Goal: Task Accomplishment & Management: Manage account settings

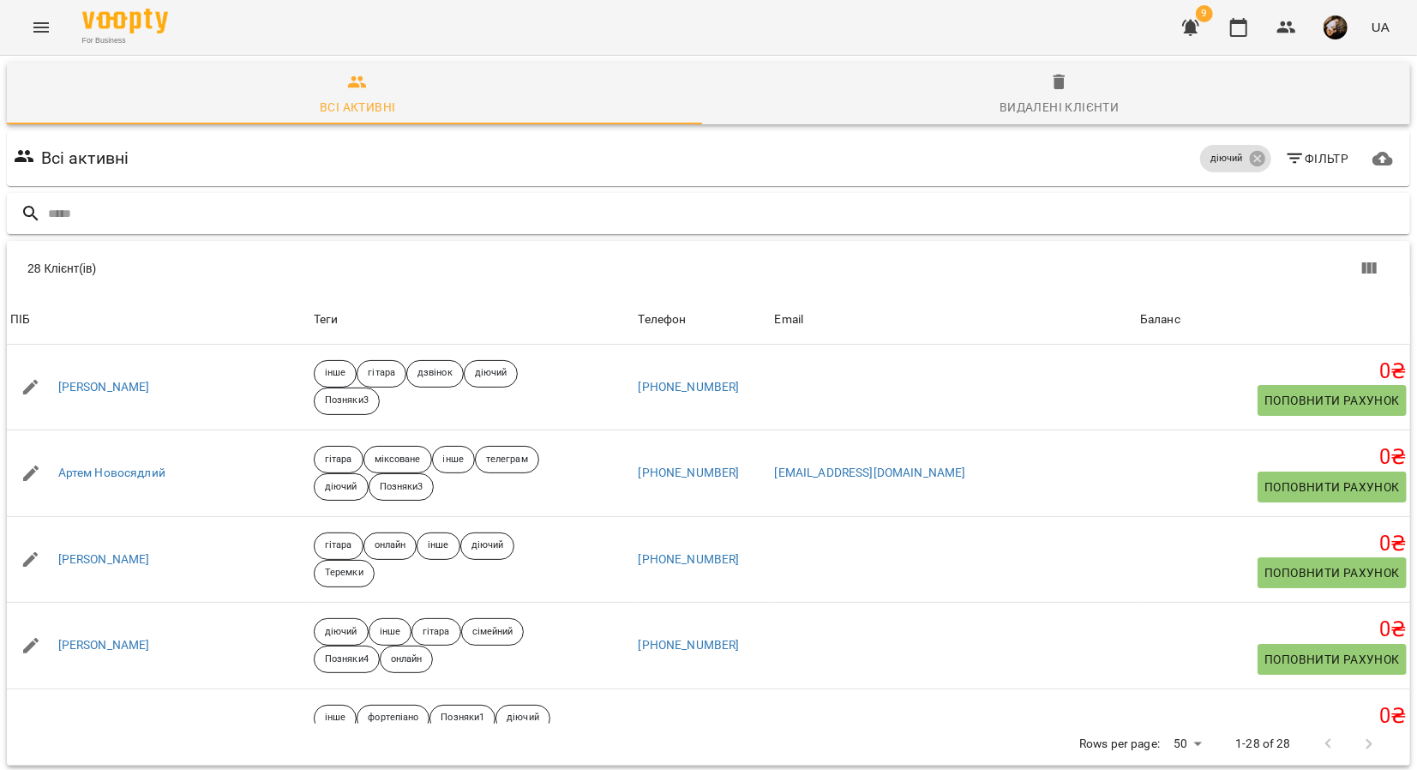
click at [177, 202] on input "text" at bounding box center [725, 214] width 1355 height 28
type input "*****"
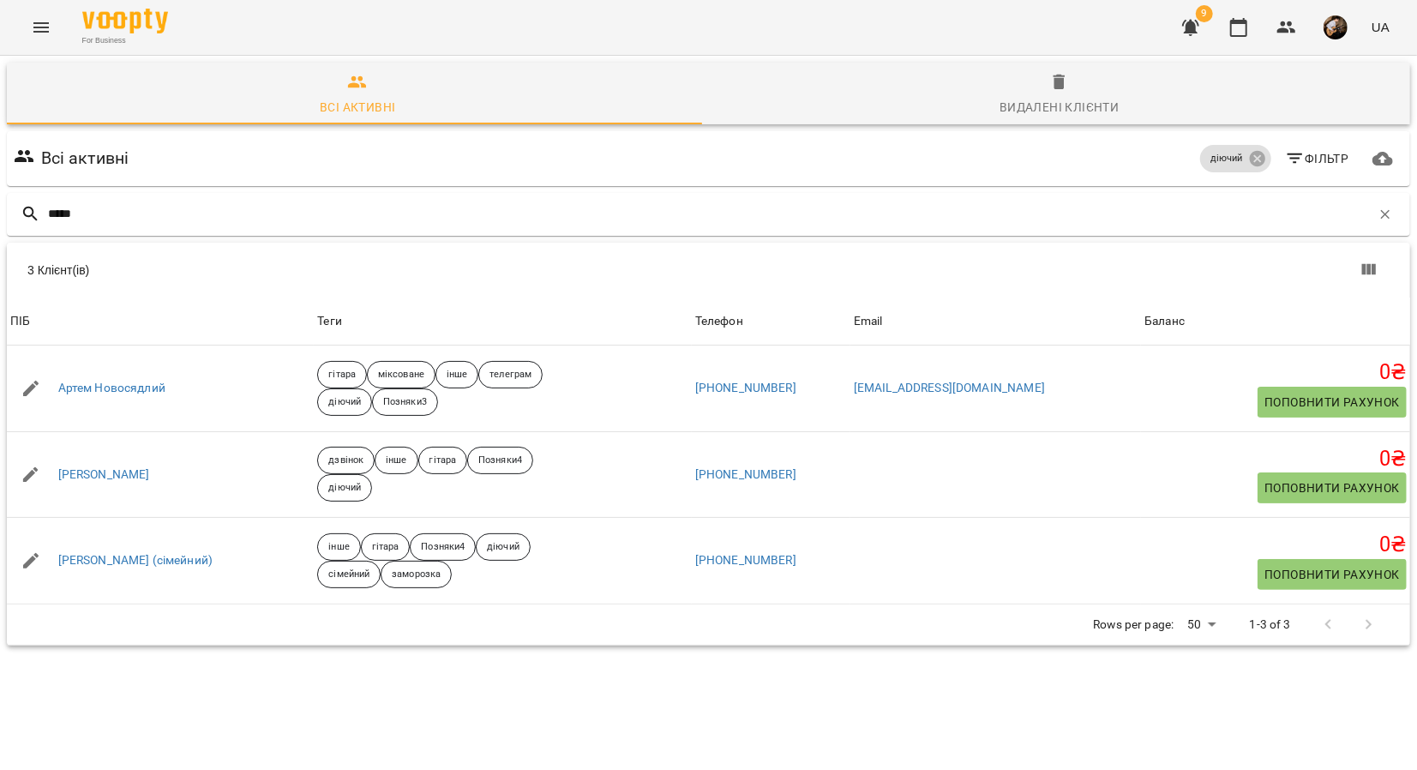
drag, startPoint x: 141, startPoint y: 216, endPoint x: -27, endPoint y: 183, distance: 172.2
click at [0, 183] on html "For Business 9 UA Всі активні Видалені клієнти Всі активні діючий Фільтр ***** …" at bounding box center [708, 386] width 1417 height 772
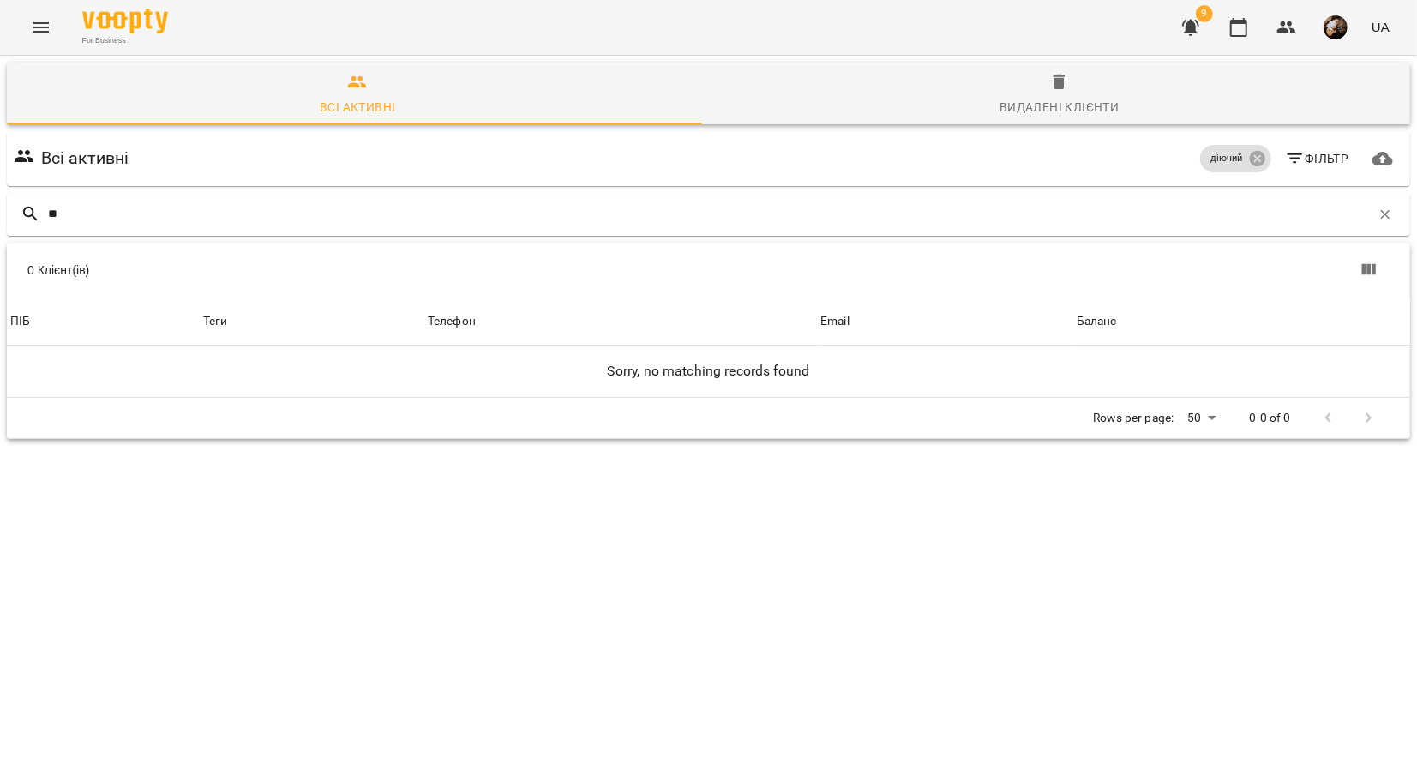
type input "*"
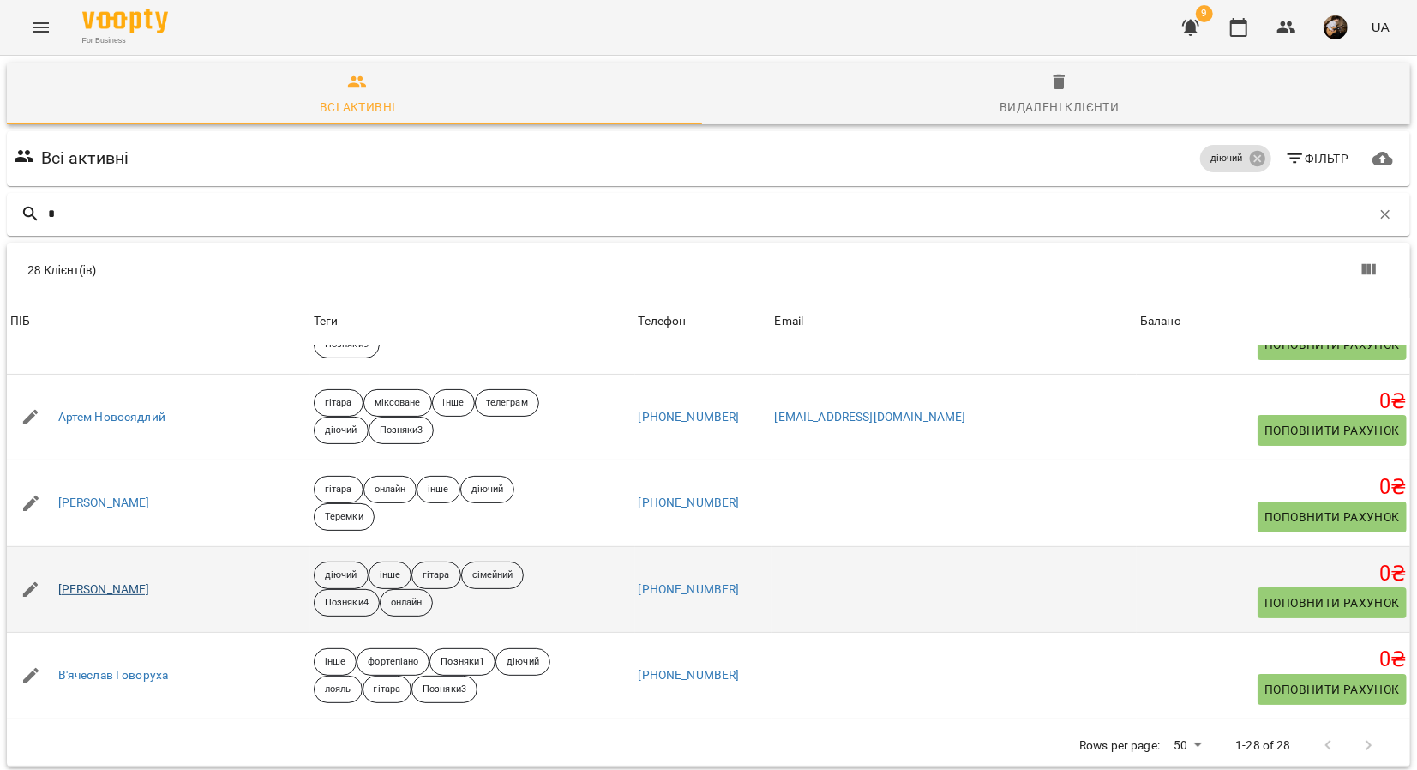
scroll to position [171, 0]
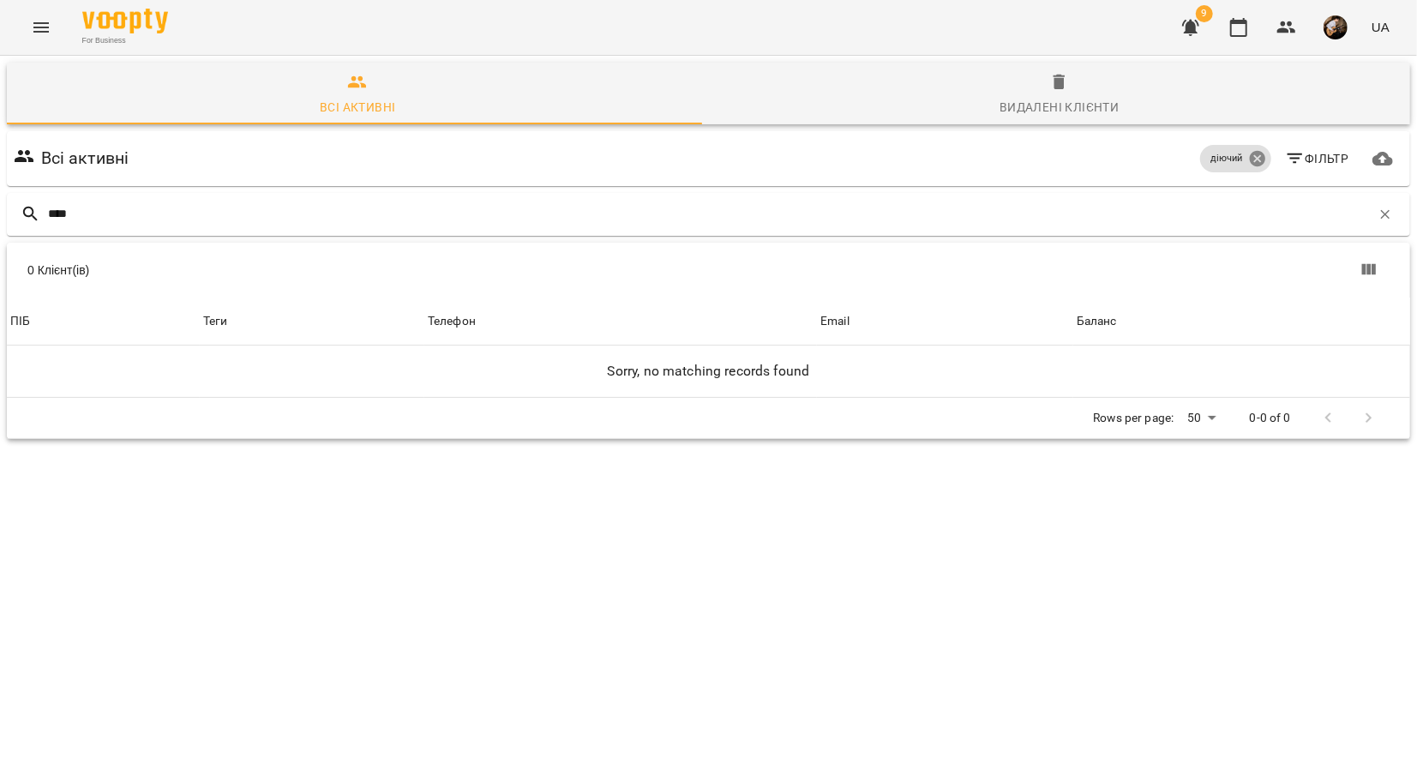
type input "****"
click at [1249, 153] on icon at bounding box center [1256, 158] width 15 height 15
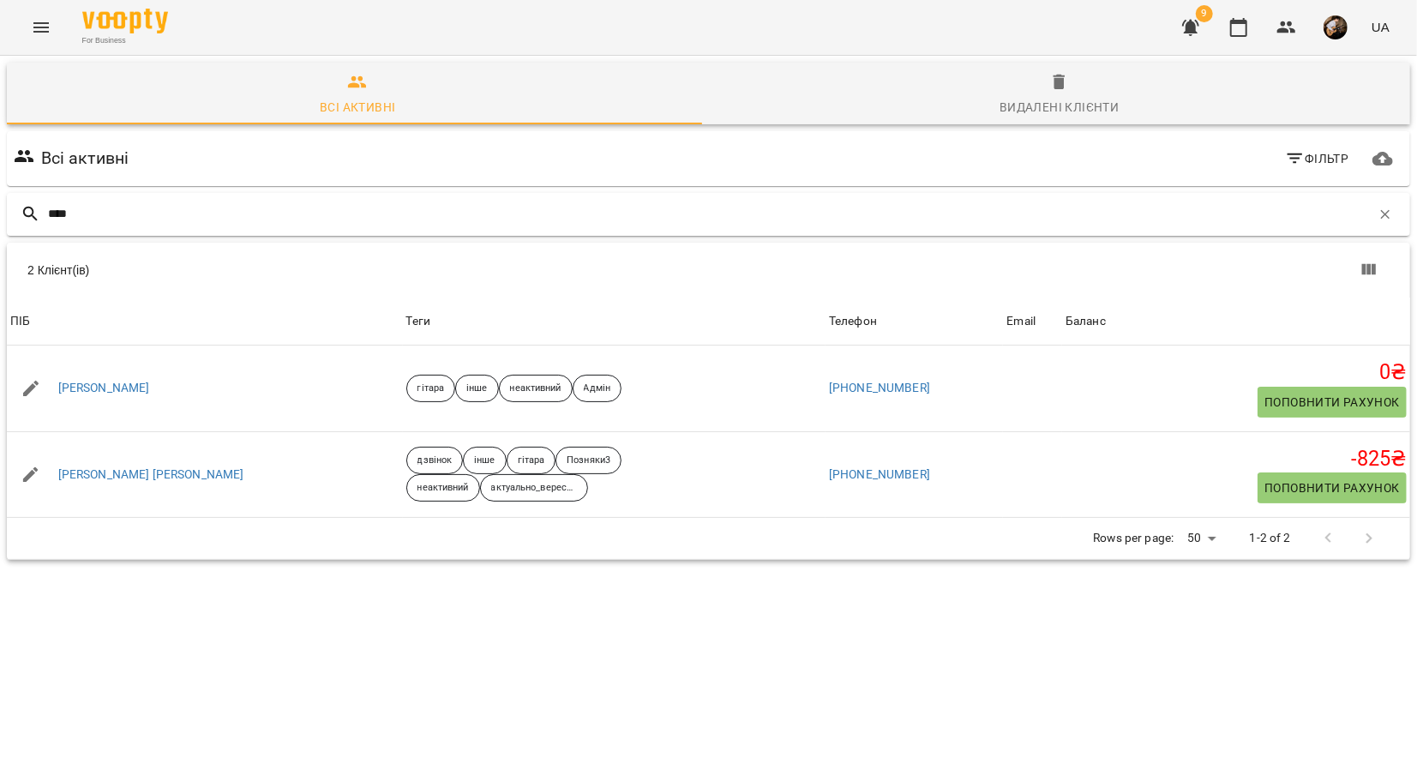
click at [176, 193] on div "****" at bounding box center [708, 214] width 1403 height 43
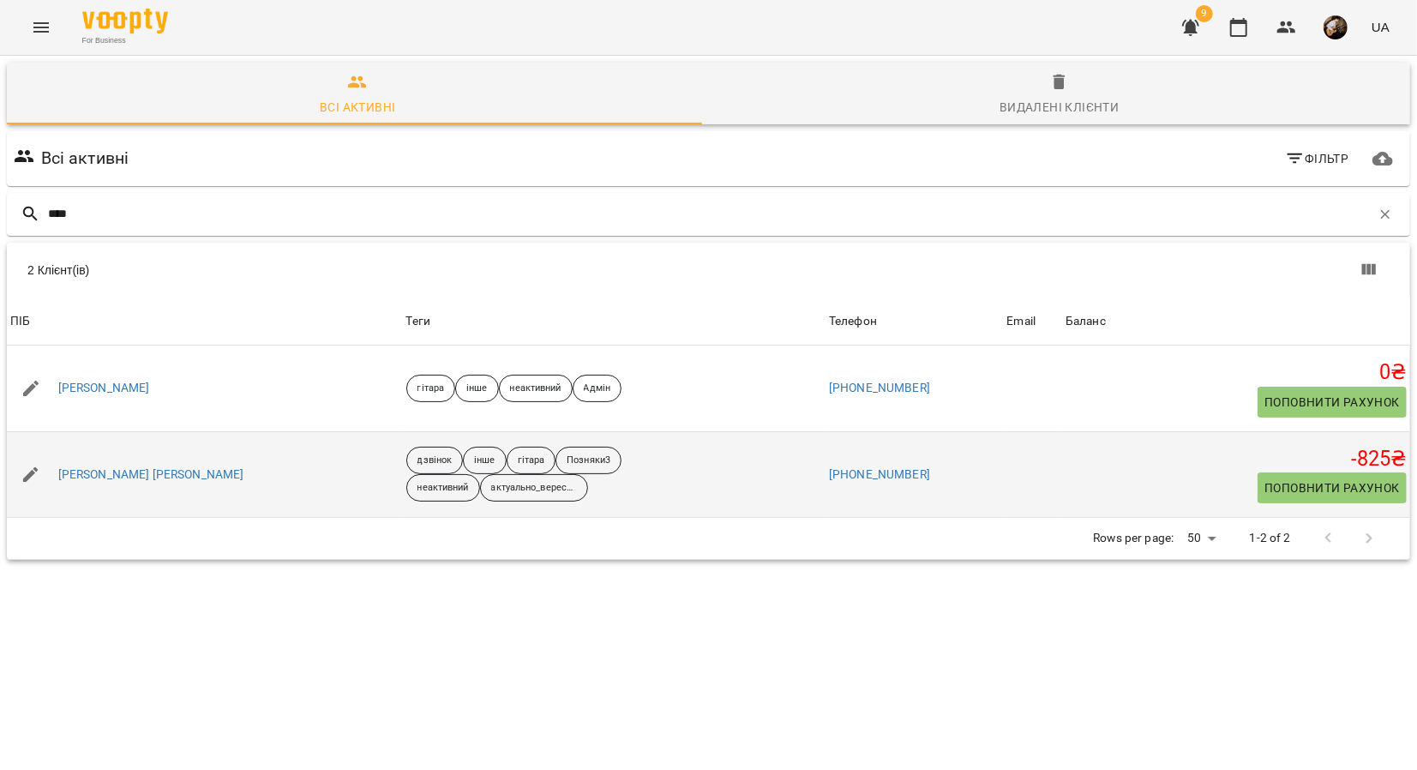
click at [134, 463] on div "[PERSON_NAME]" at bounding box center [151, 475] width 193 height 24
click at [128, 473] on link "[PERSON_NAME]" at bounding box center [151, 474] width 186 height 17
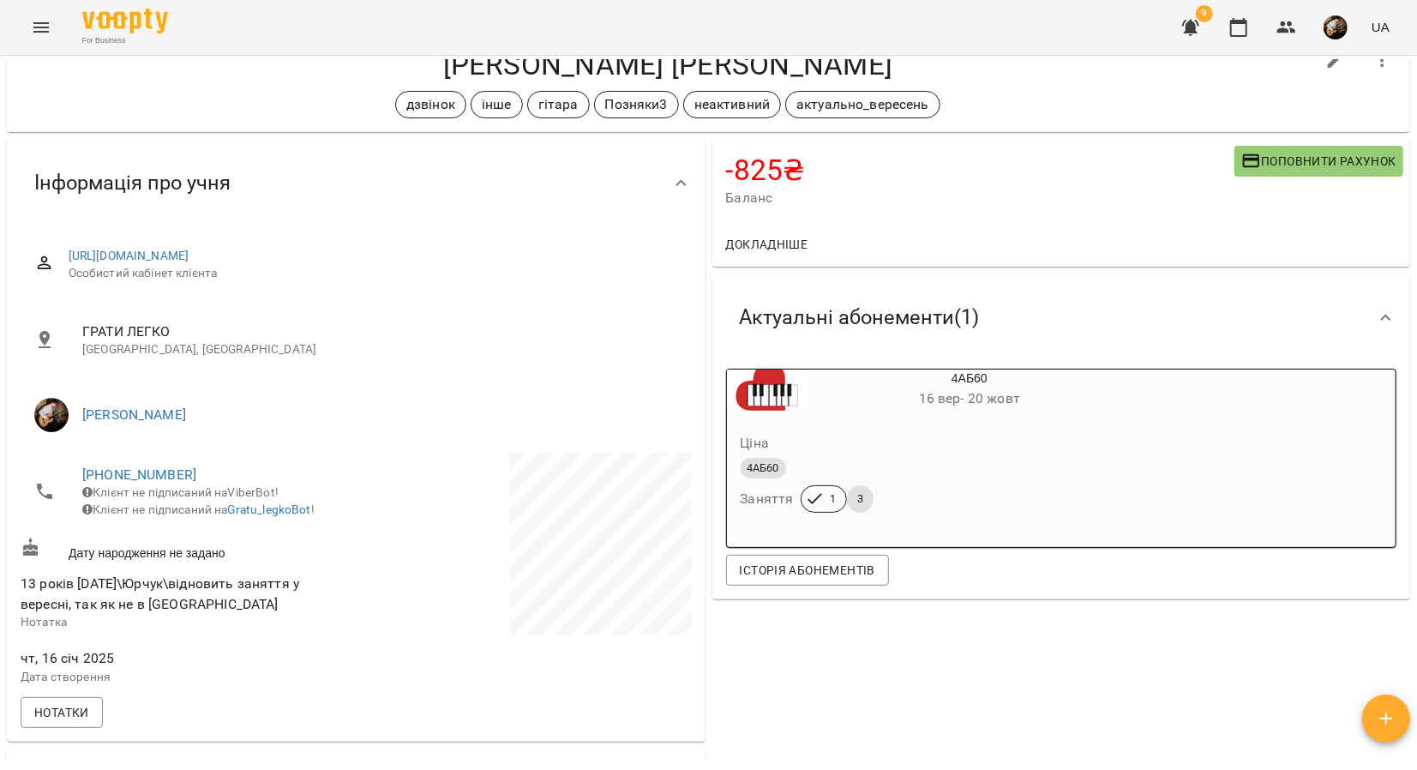
scroll to position [45, 0]
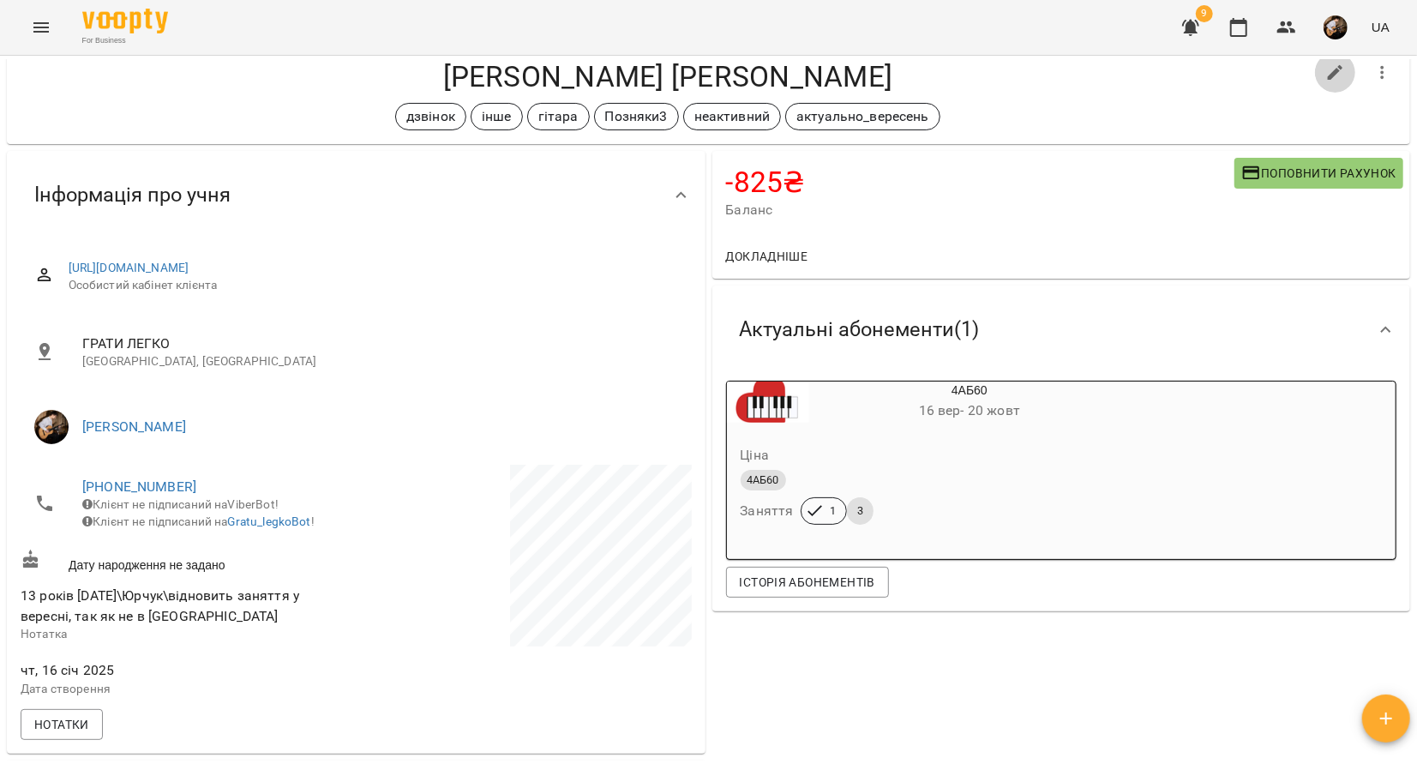
click at [1328, 74] on icon "button" at bounding box center [1335, 72] width 15 height 15
select select "**"
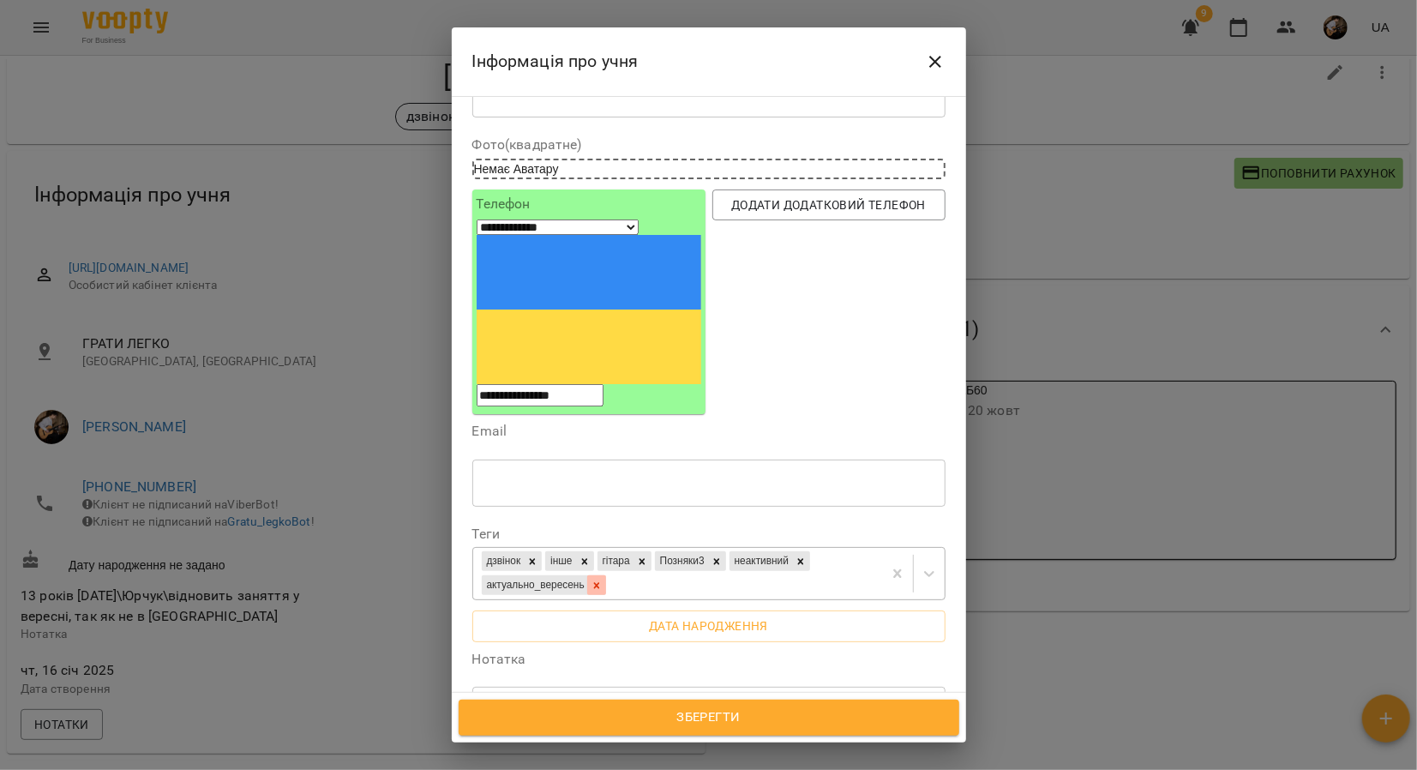
scroll to position [86, 0]
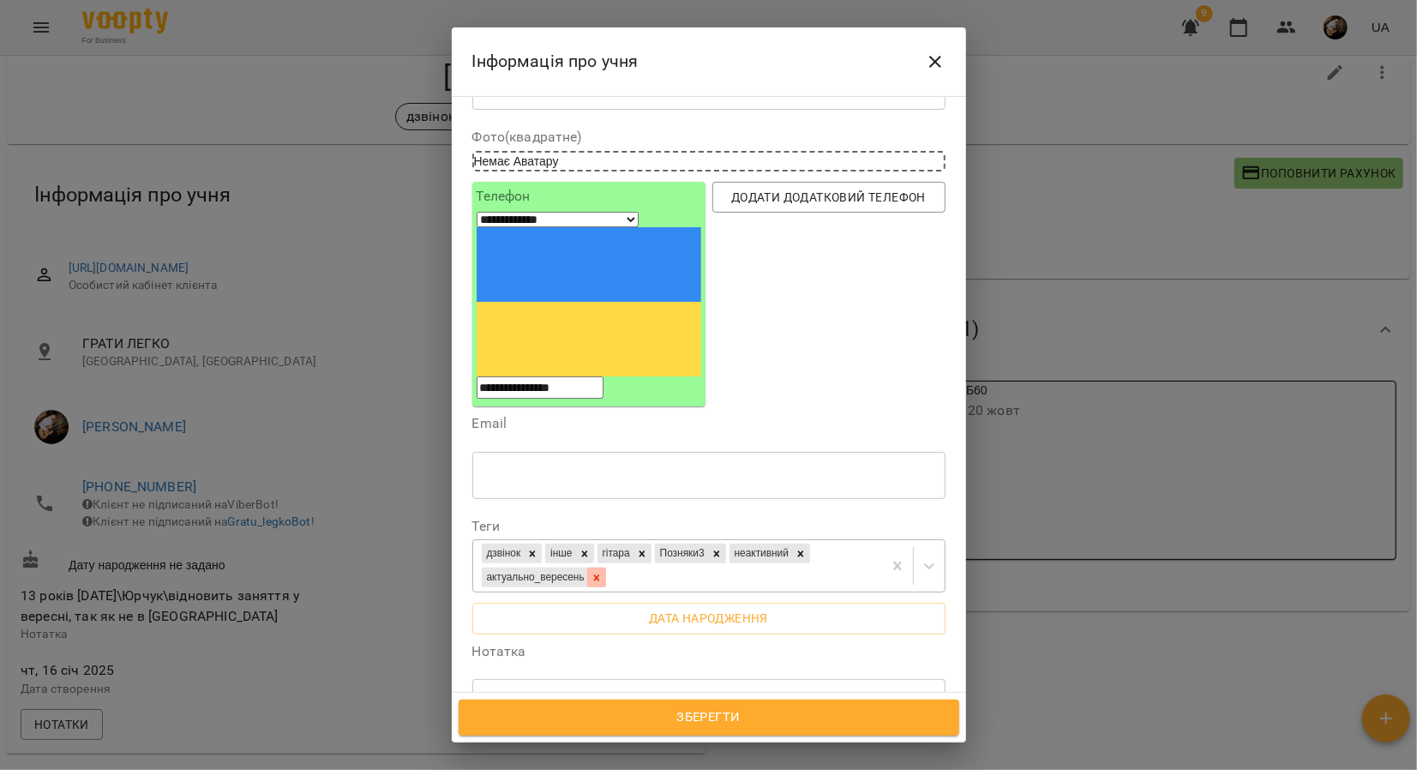
click at [603, 572] on icon at bounding box center [597, 578] width 12 height 12
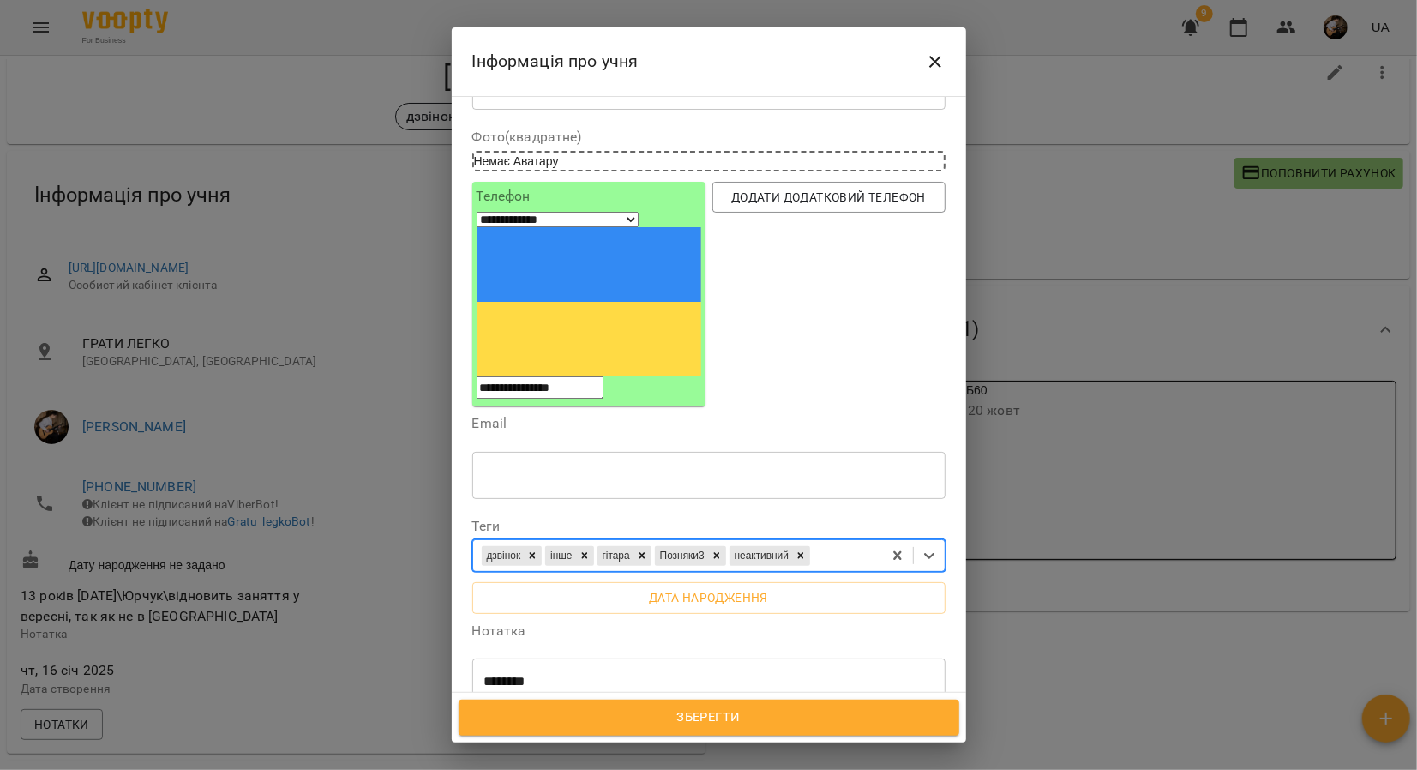
click at [807, 550] on icon at bounding box center [801, 556] width 12 height 12
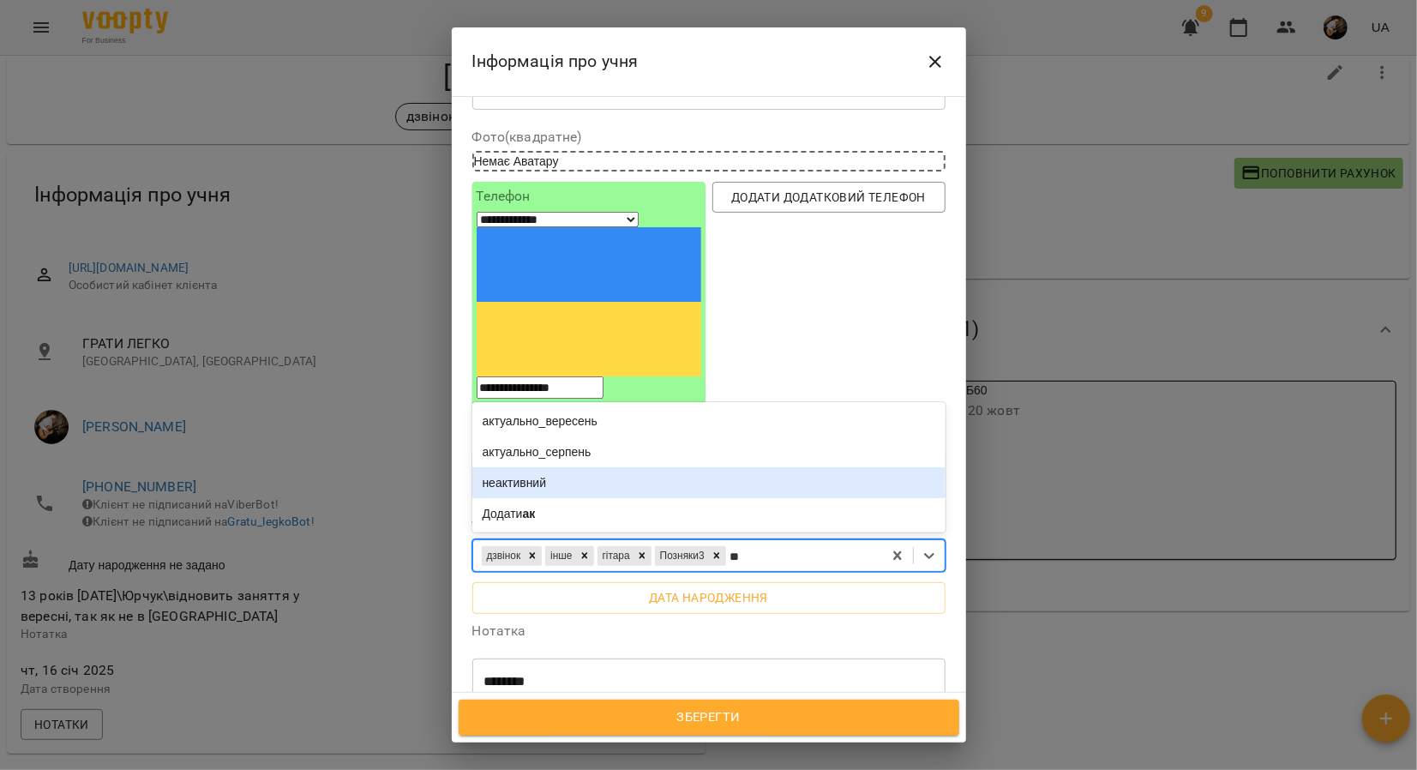
type input "*"
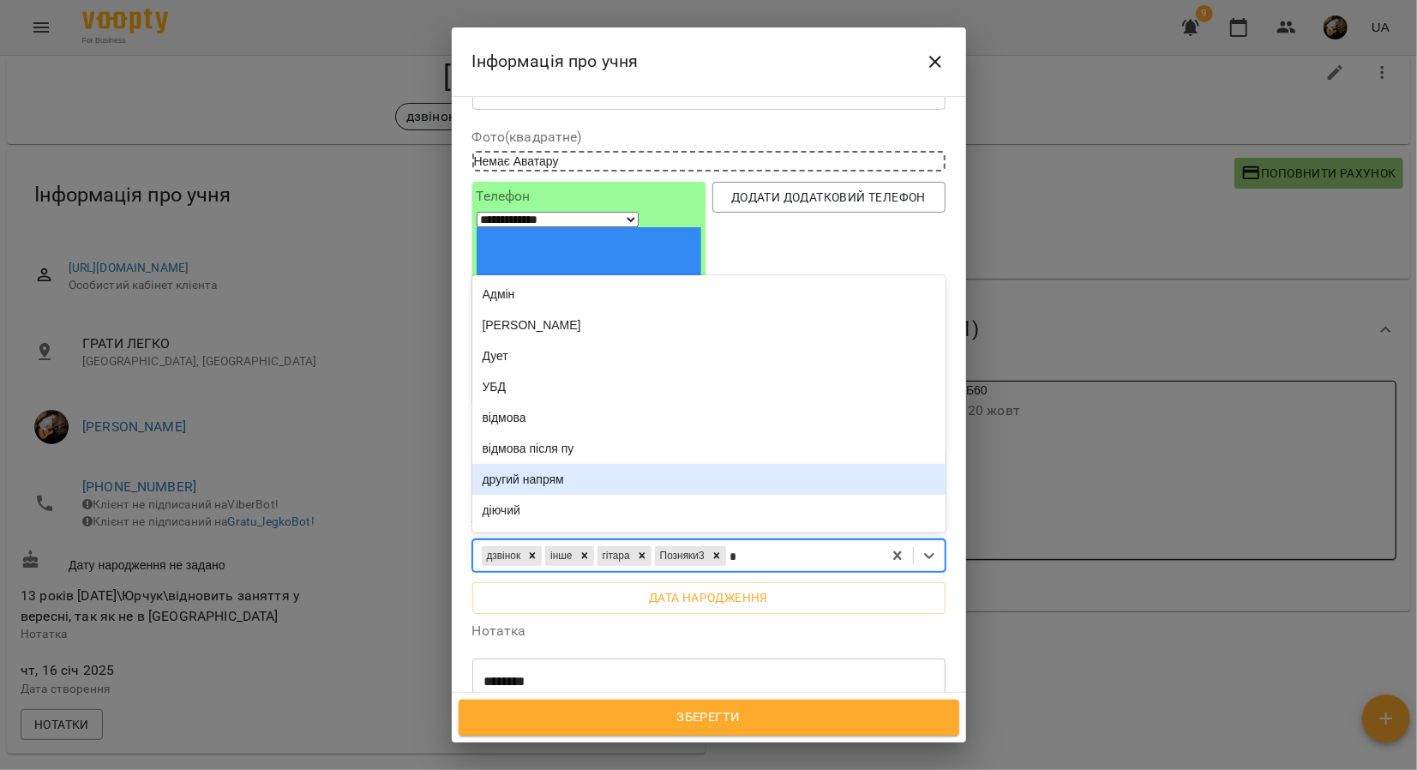
type input "**"
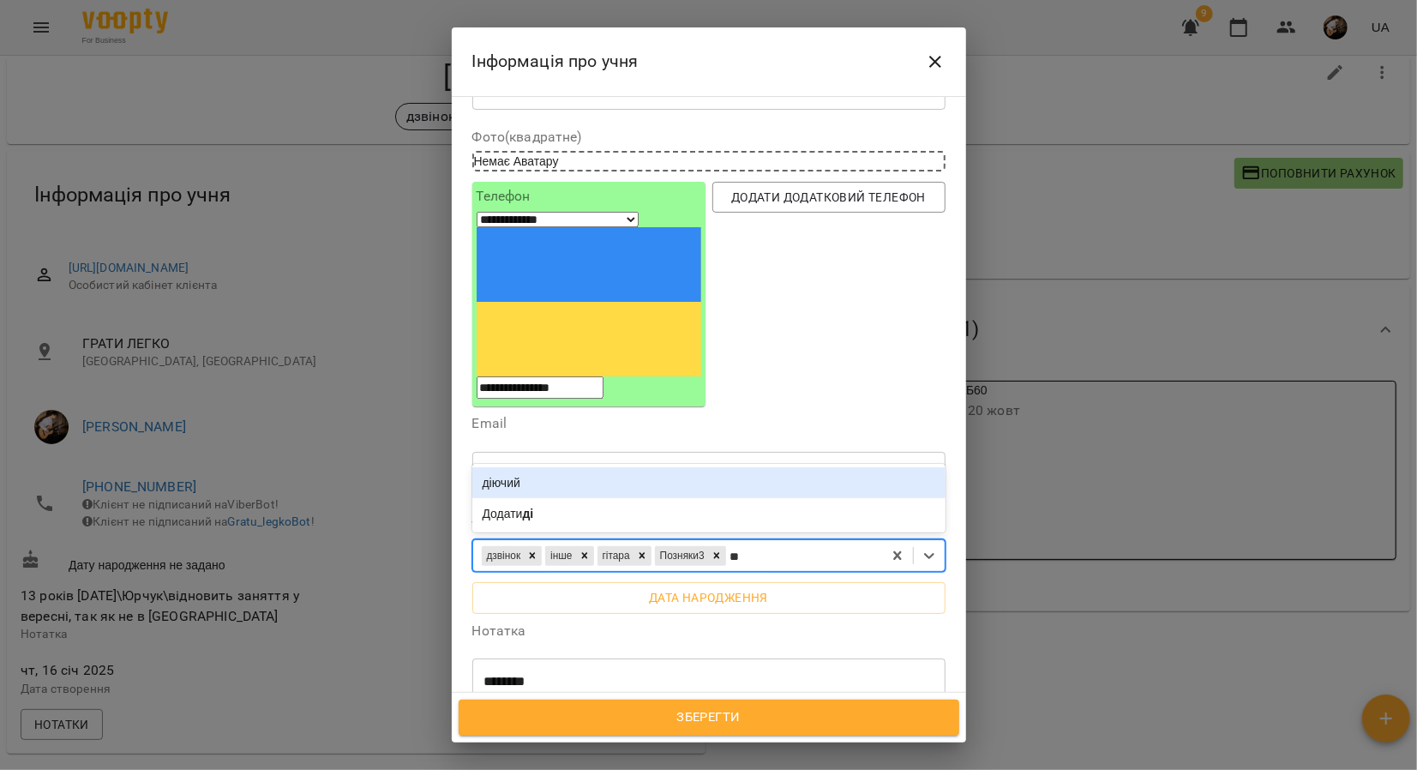
click at [557, 467] on div "діючий" at bounding box center [708, 482] width 473 height 31
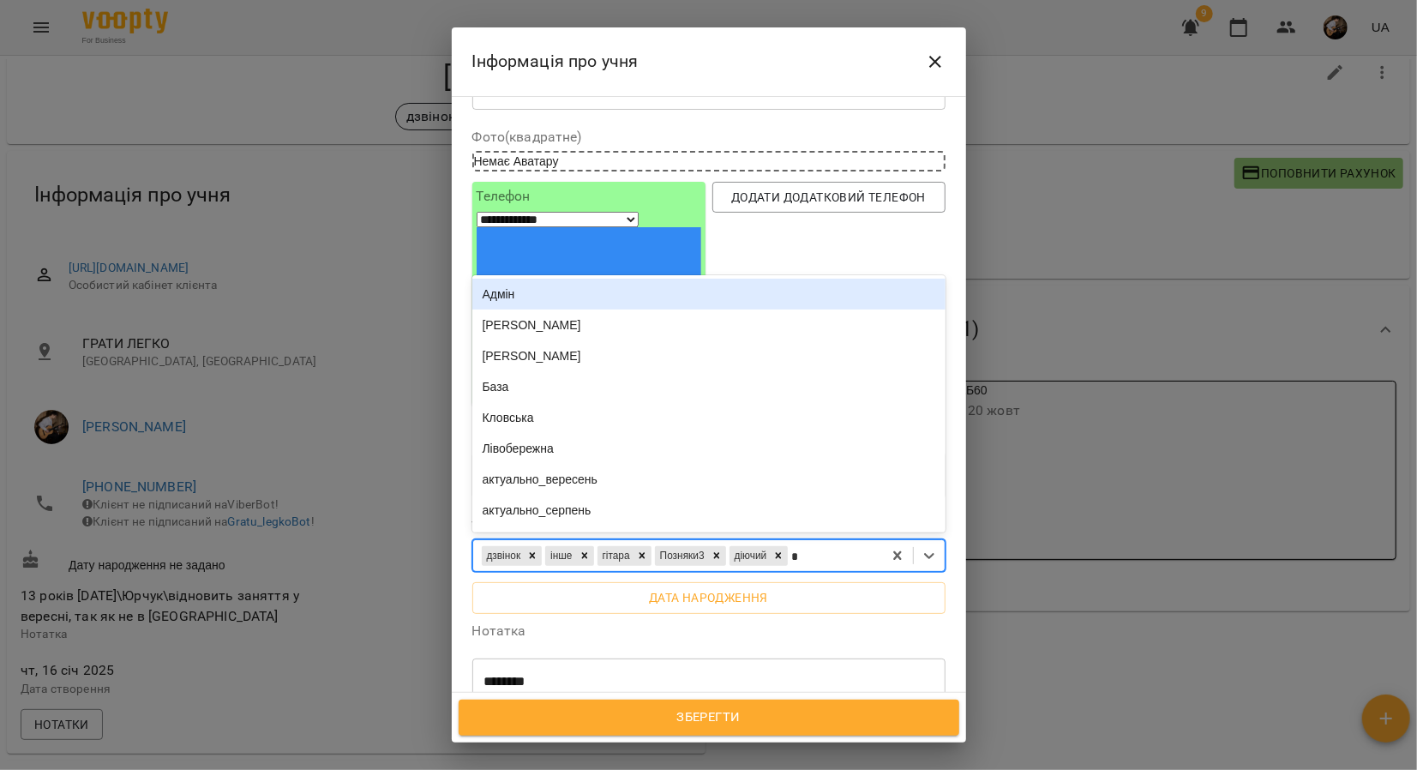
type input "**"
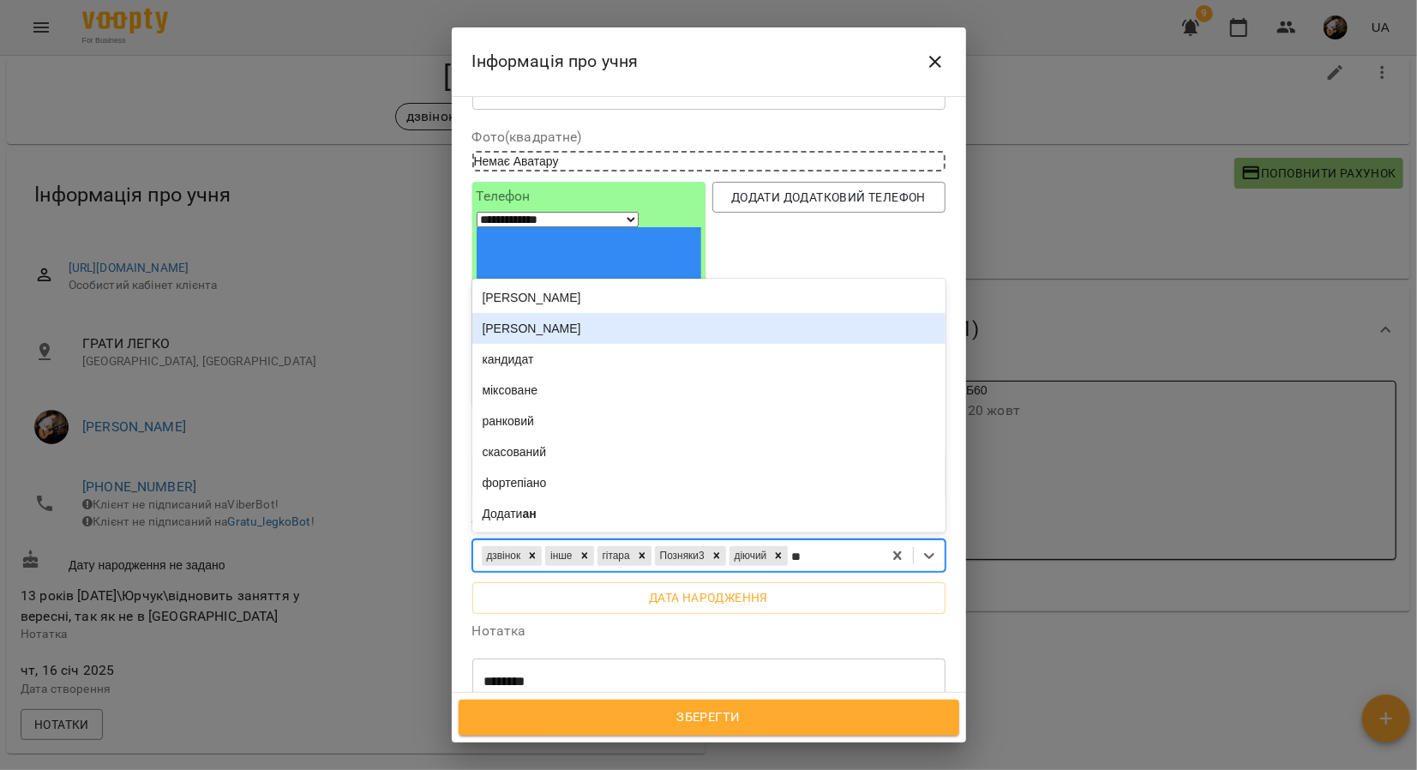
click at [601, 313] on div "[PERSON_NAME]" at bounding box center [708, 328] width 473 height 31
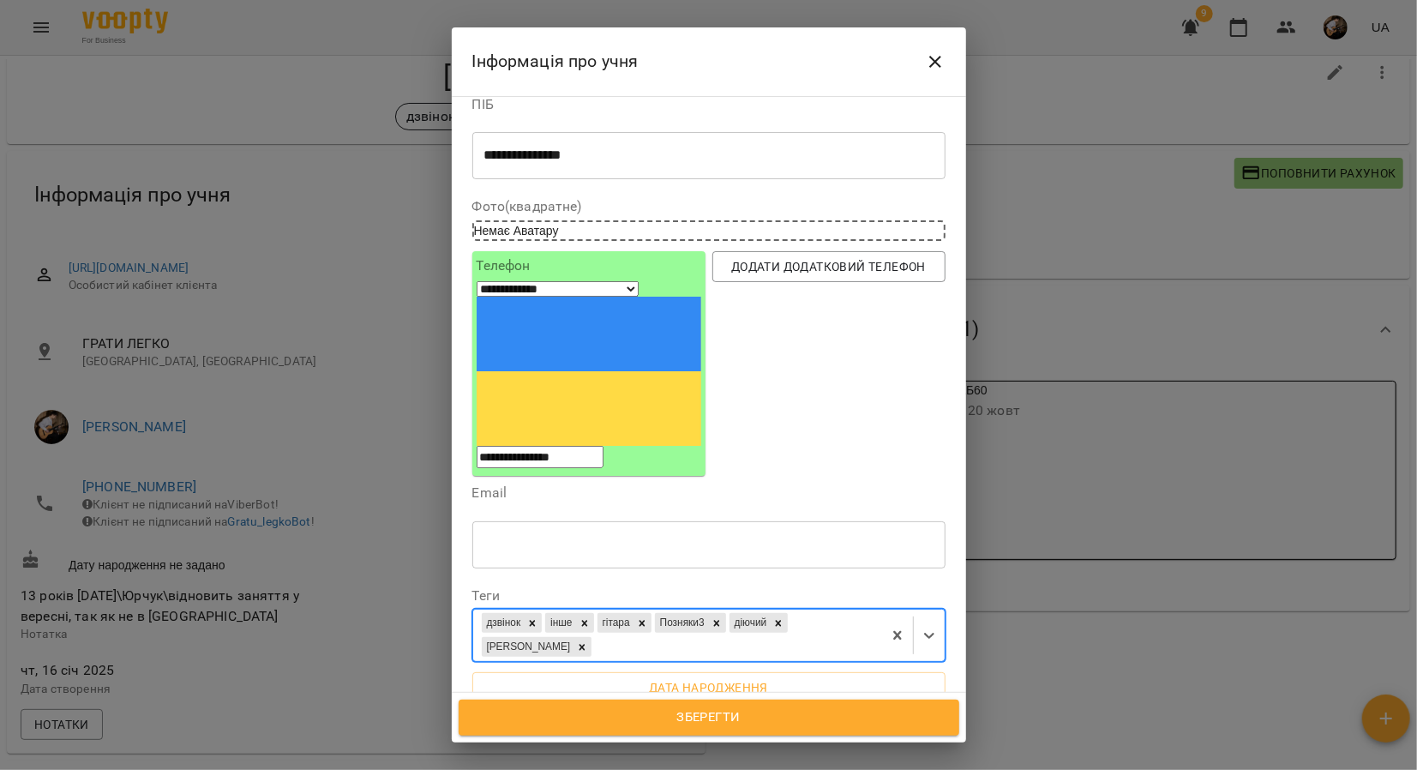
scroll to position [0, 0]
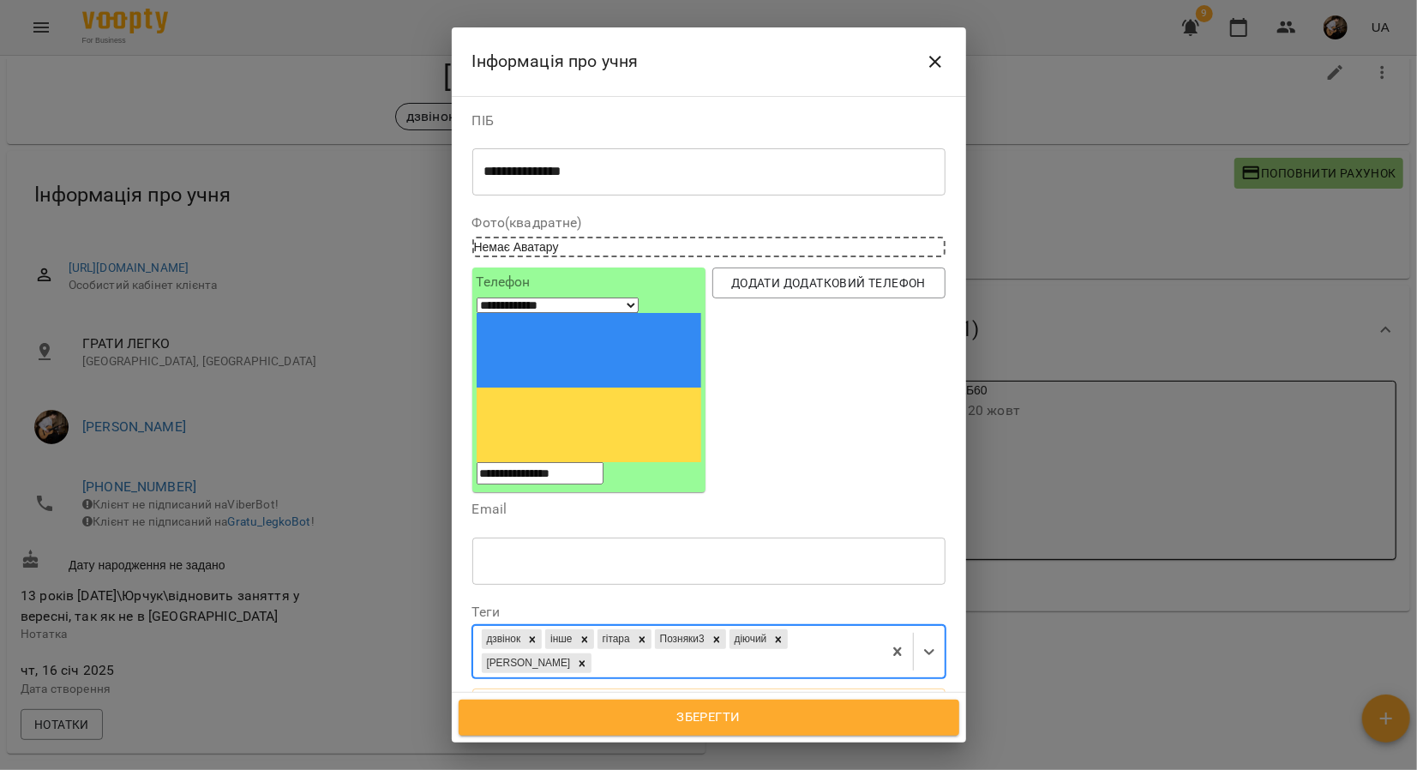
click at [683, 713] on span "Зберегти" at bounding box center [709, 717] width 463 height 22
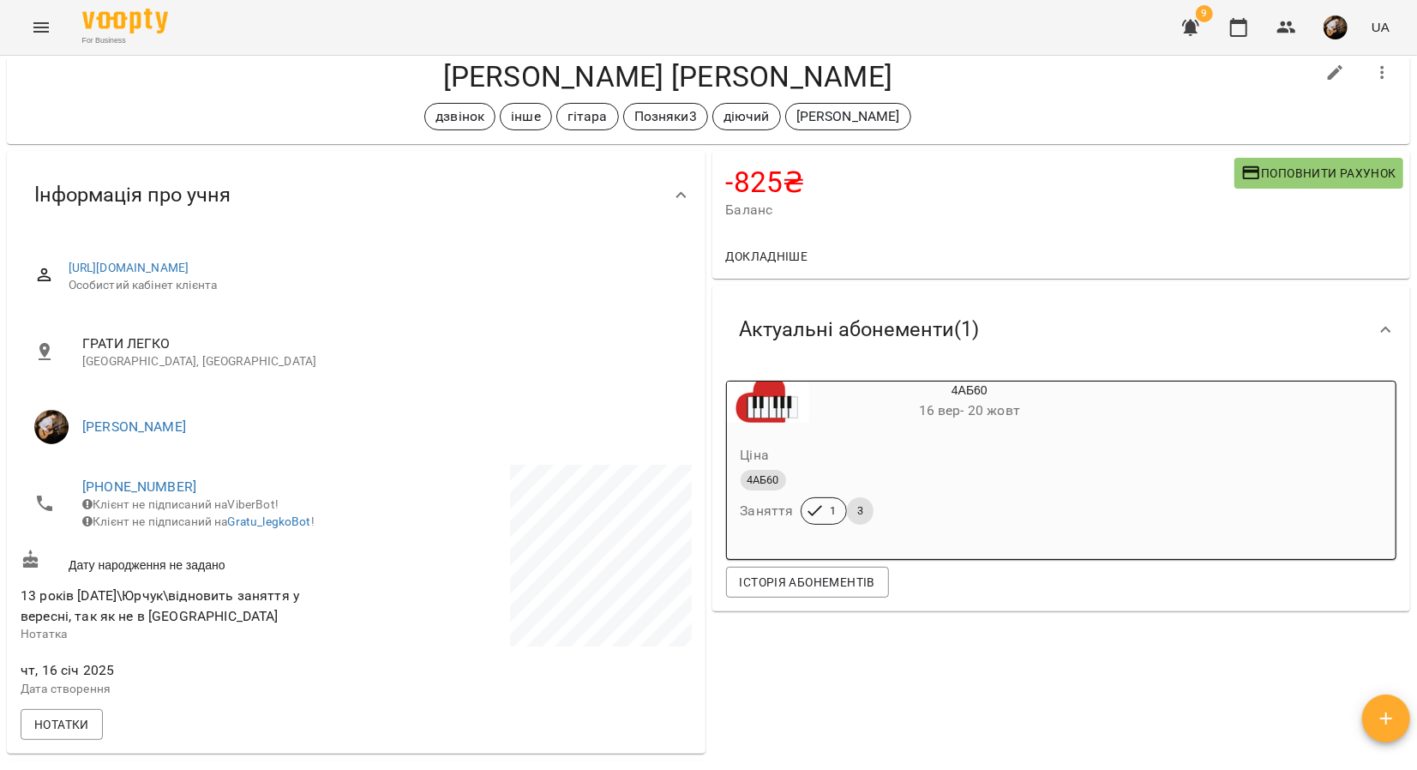
scroll to position [37, 0]
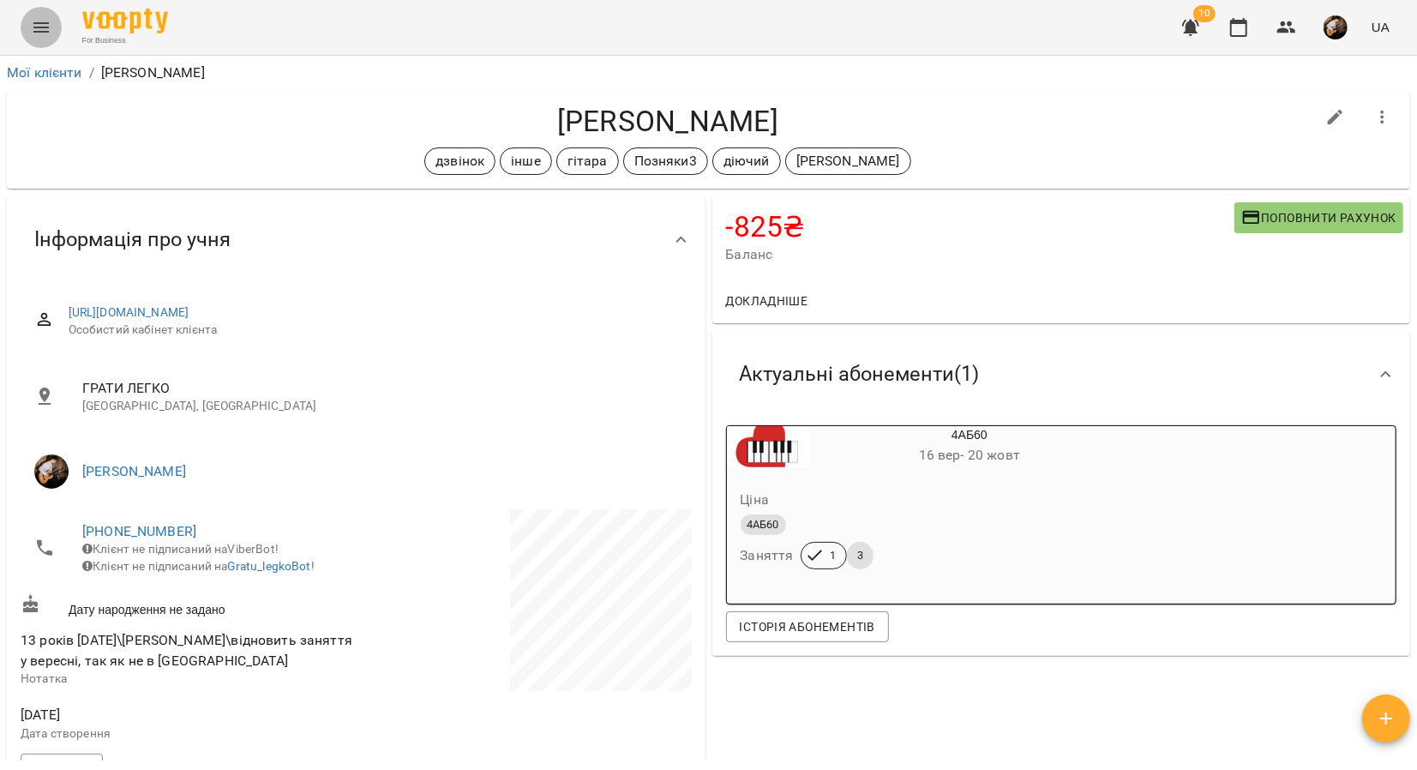
click at [42, 39] on button "Menu" at bounding box center [41, 27] width 41 height 41
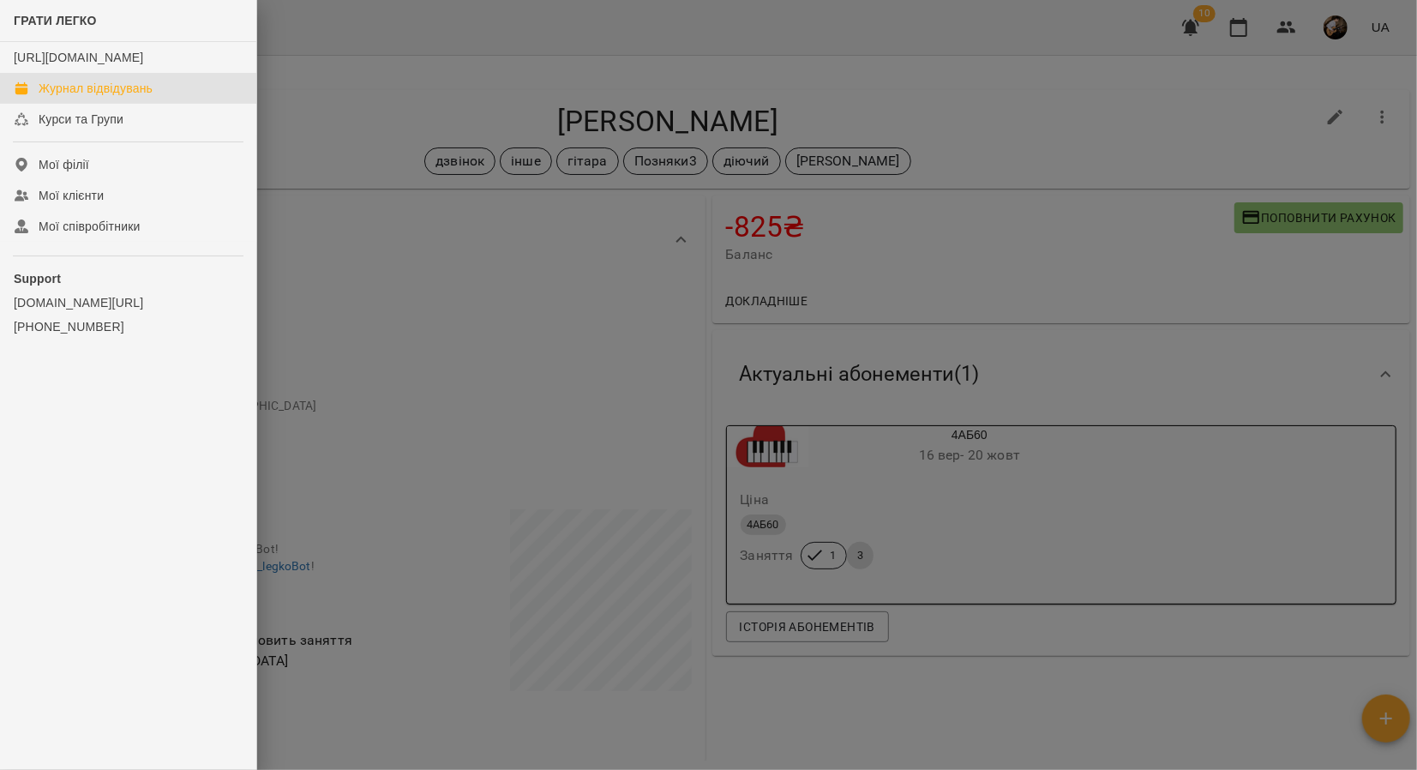
click at [129, 97] on div "Журнал відвідувань" at bounding box center [96, 88] width 114 height 17
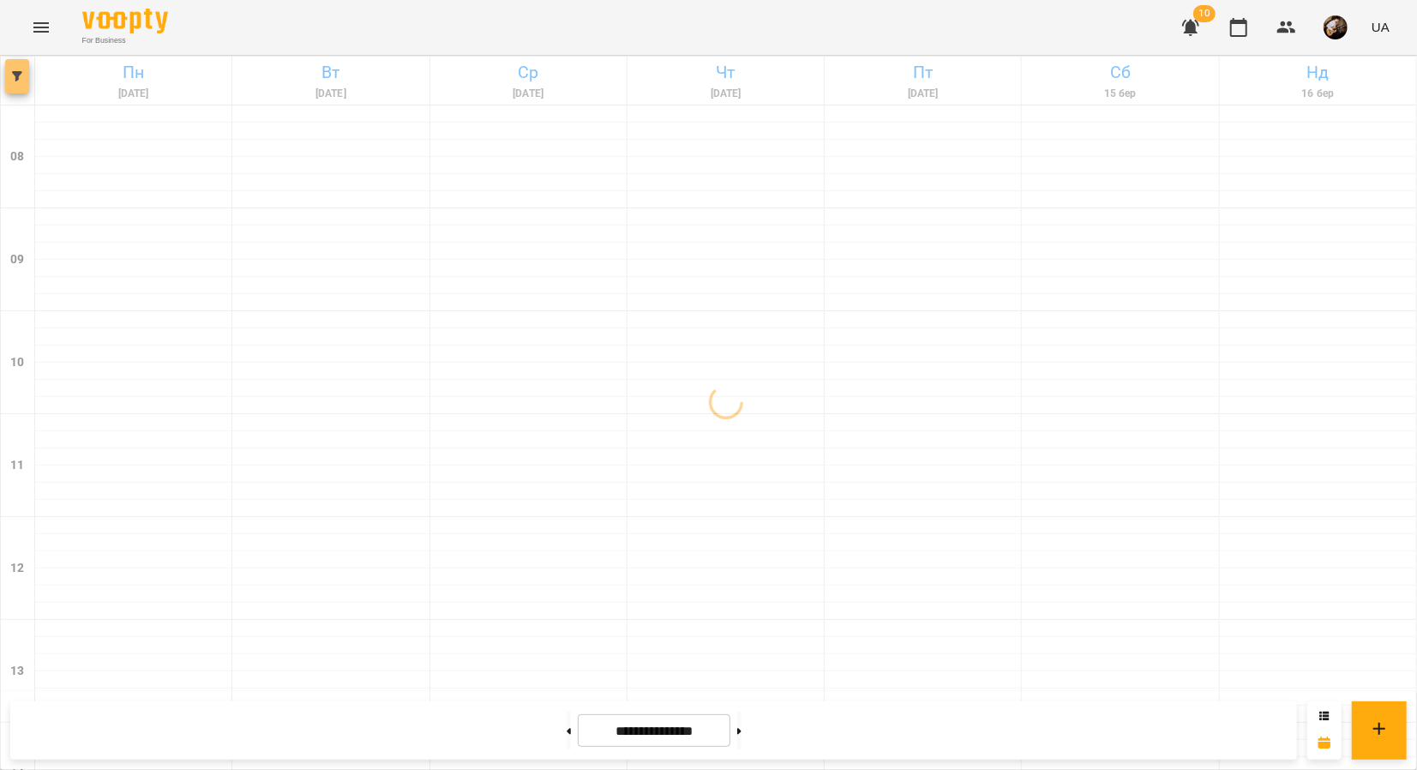
click at [11, 76] on span "button" at bounding box center [17, 76] width 24 height 10
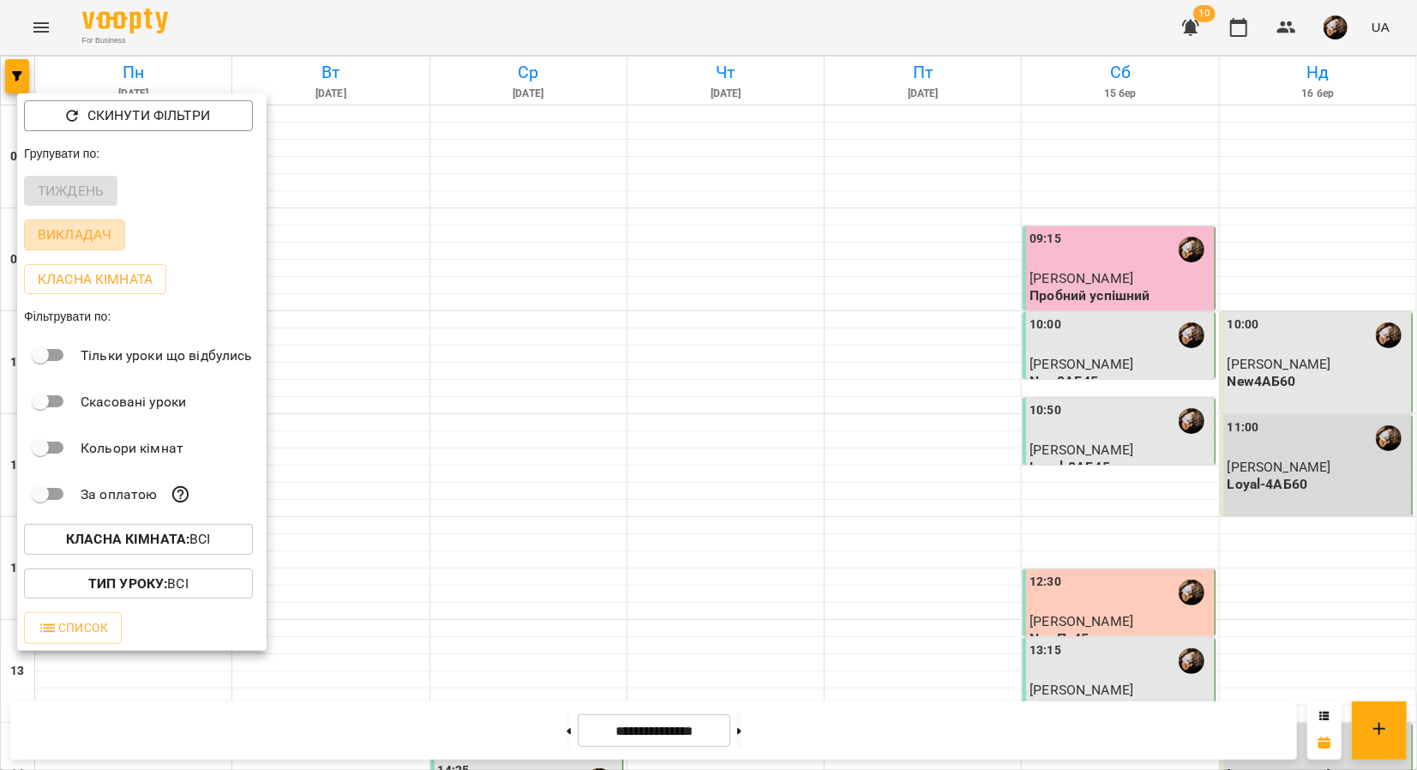
click at [93, 244] on p "Викладач" at bounding box center [75, 235] width 74 height 21
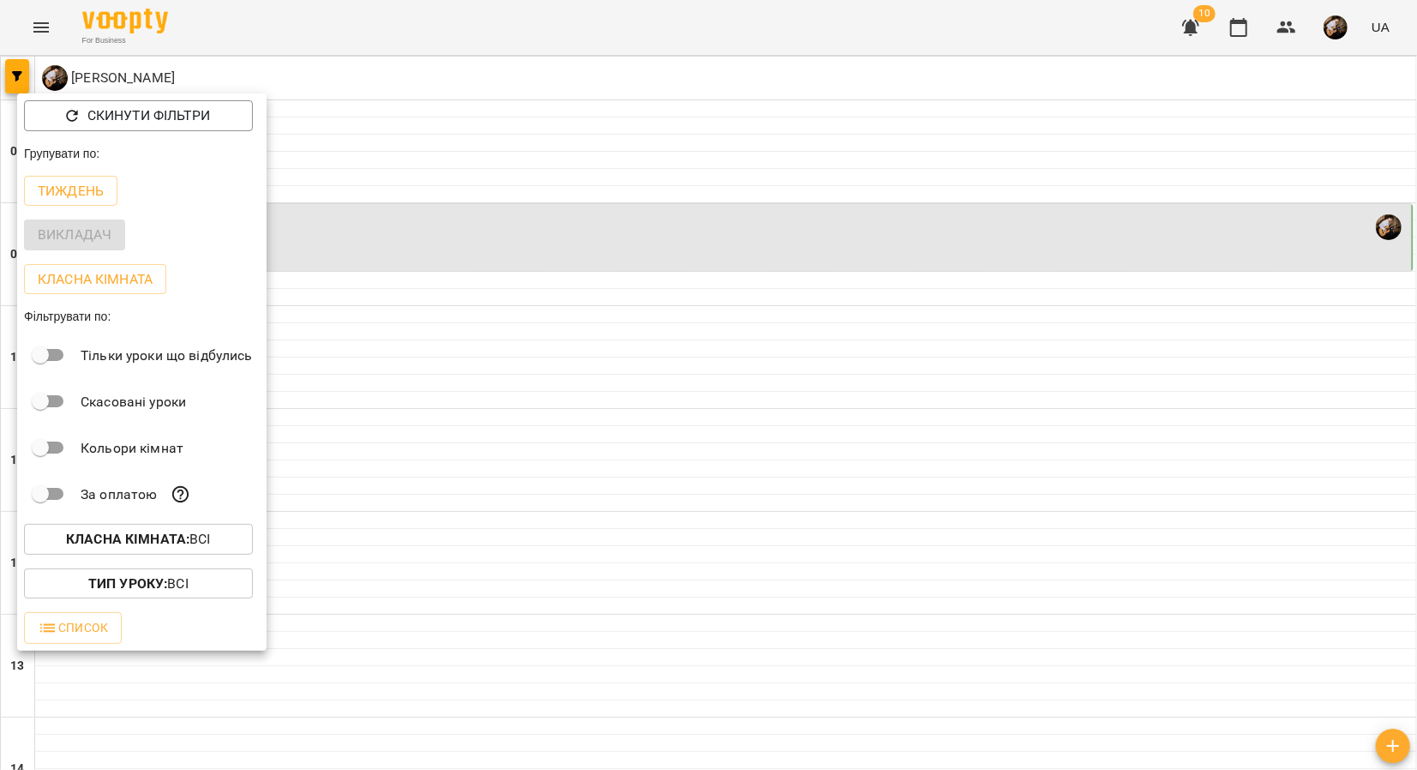
click at [736, 350] on div at bounding box center [708, 385] width 1417 height 770
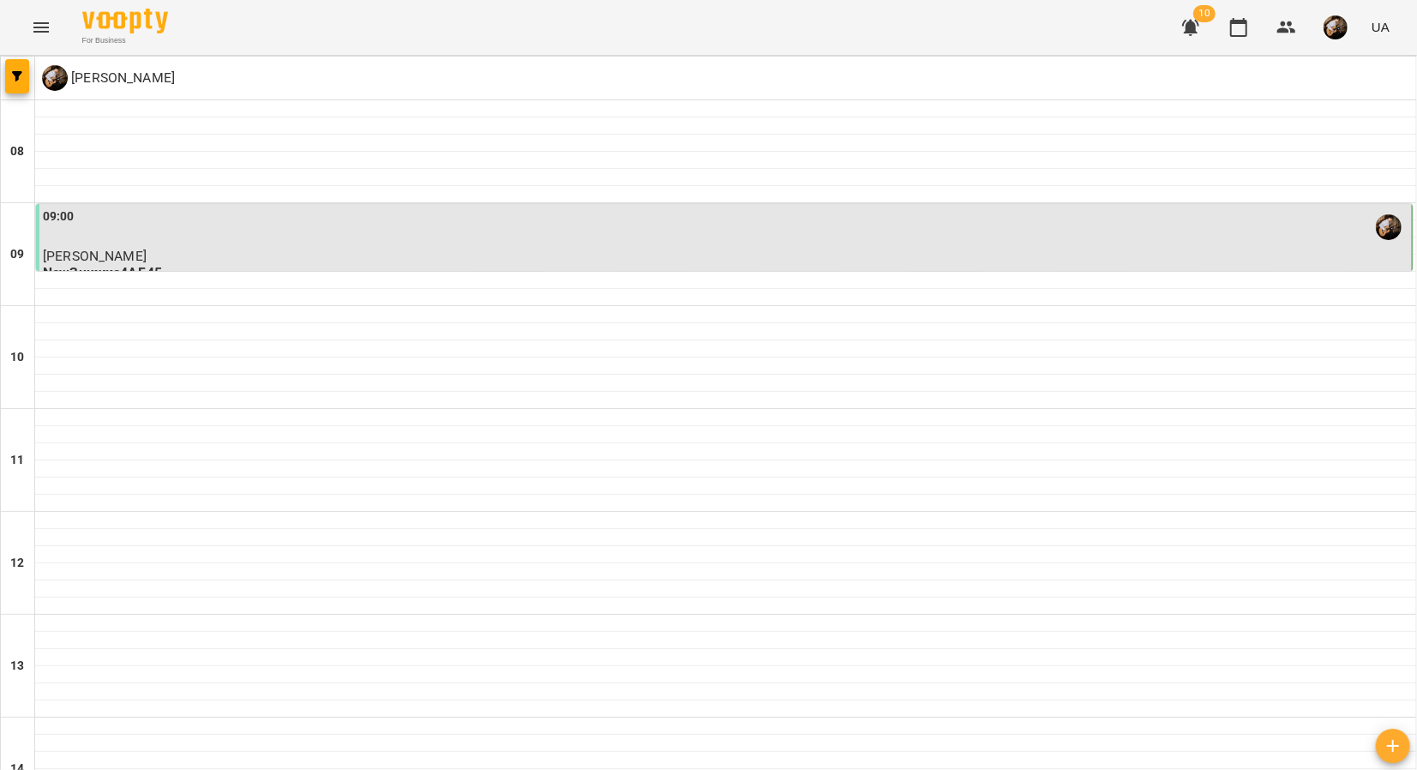
scroll to position [772, 0]
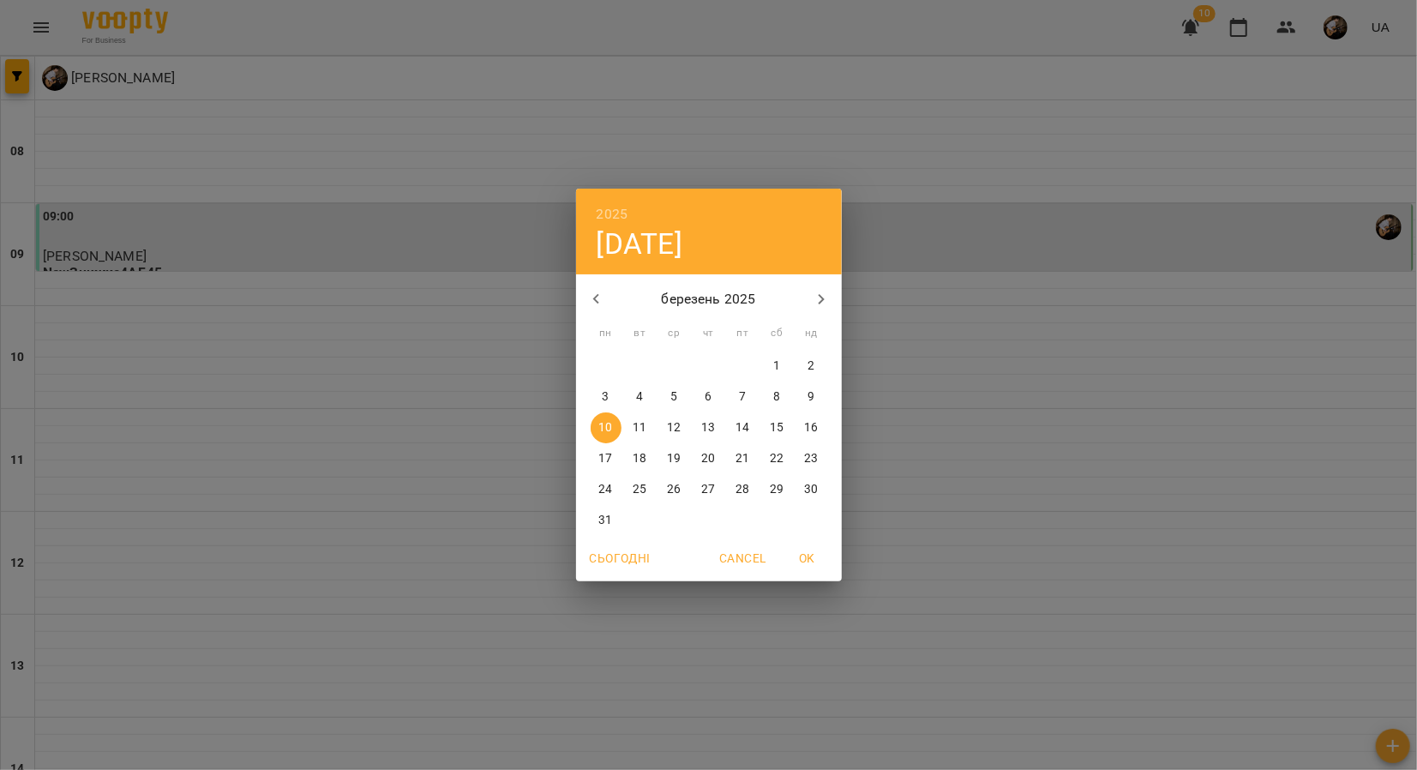
click at [814, 293] on icon "button" at bounding box center [821, 299] width 21 height 21
click at [814, 294] on icon "button" at bounding box center [821, 299] width 21 height 21
click at [809, 294] on button "button" at bounding box center [821, 299] width 41 height 41
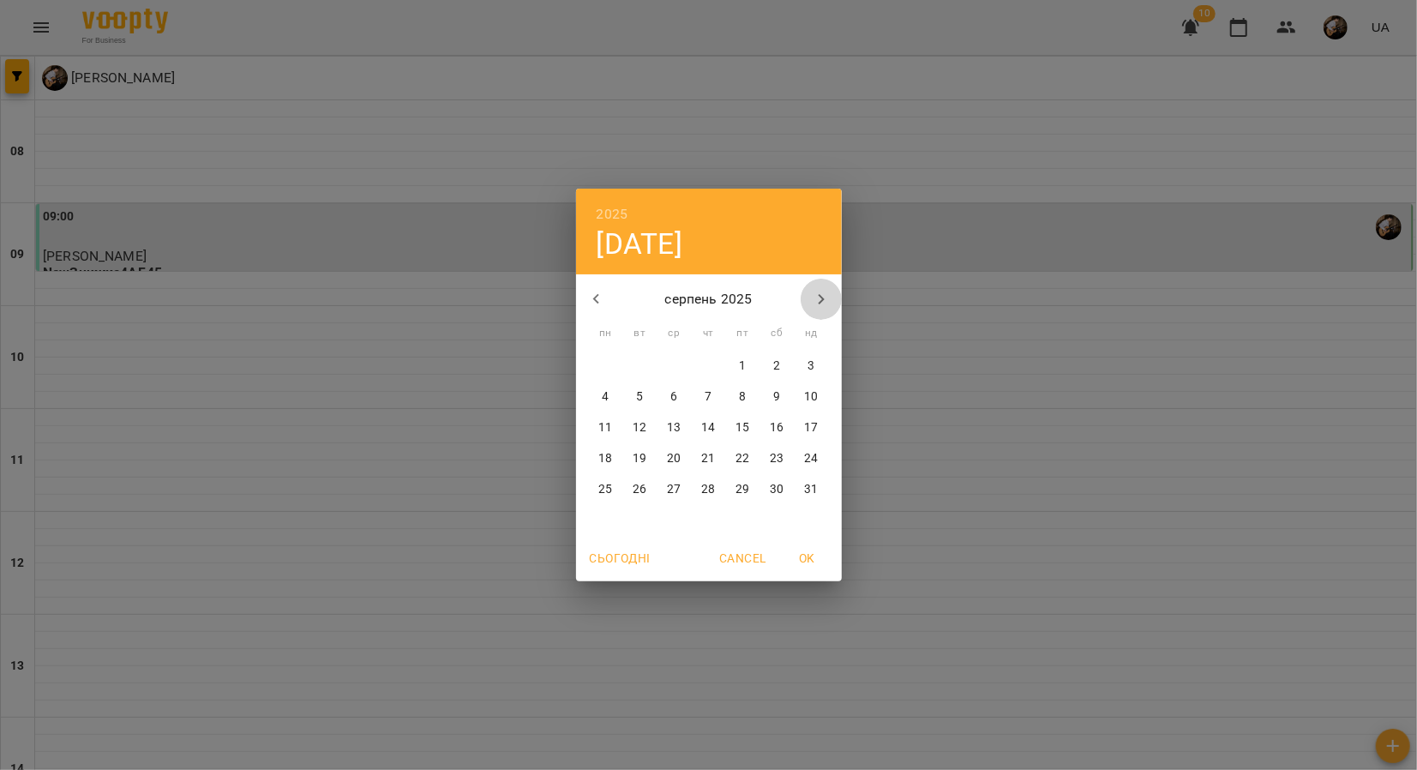
click at [809, 294] on button "button" at bounding box center [821, 299] width 41 height 41
click at [785, 424] on span "20" at bounding box center [777, 427] width 31 height 17
type input "**********"
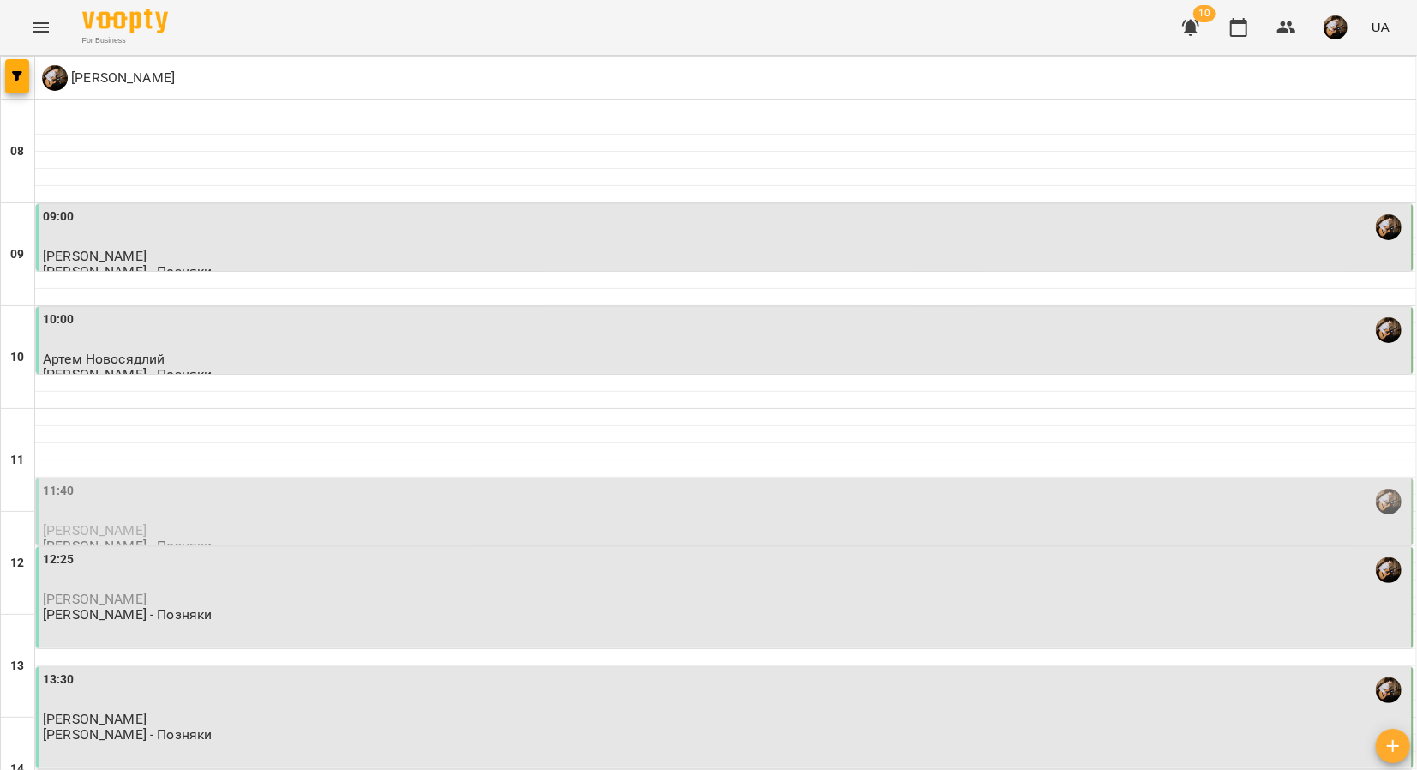
scroll to position [781, 0]
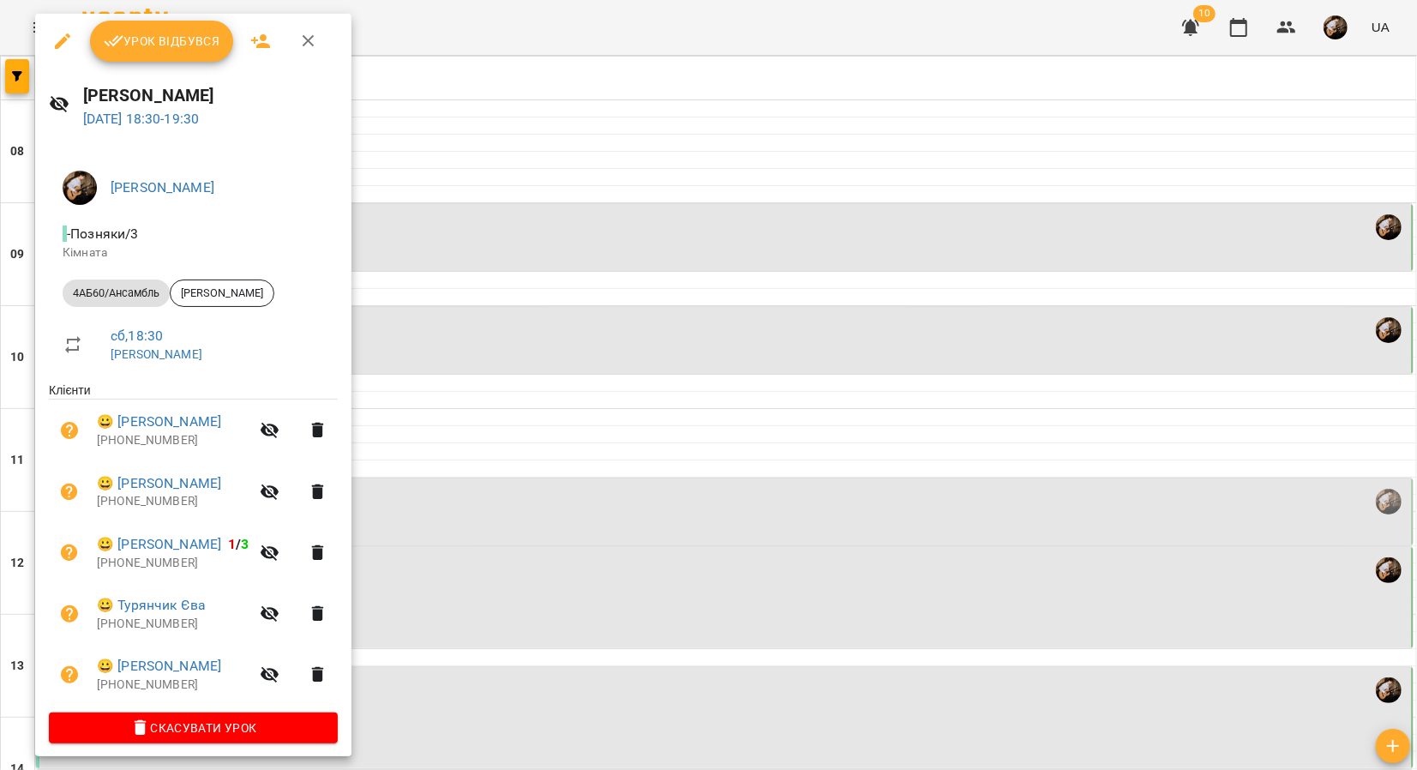
scroll to position [0, 0]
click at [114, 31] on icon "button" at bounding box center [114, 41] width 21 height 21
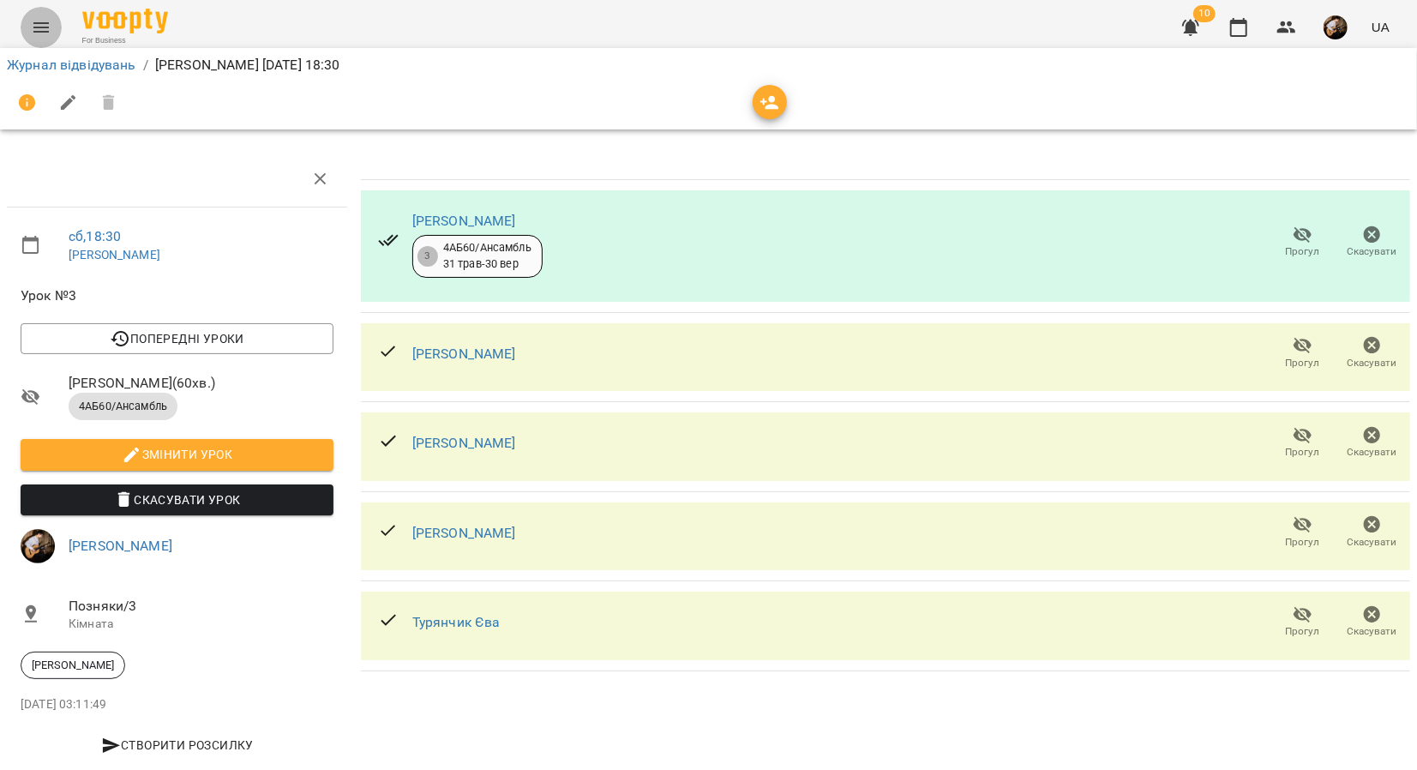
click at [32, 27] on icon "Menu" at bounding box center [41, 27] width 21 height 21
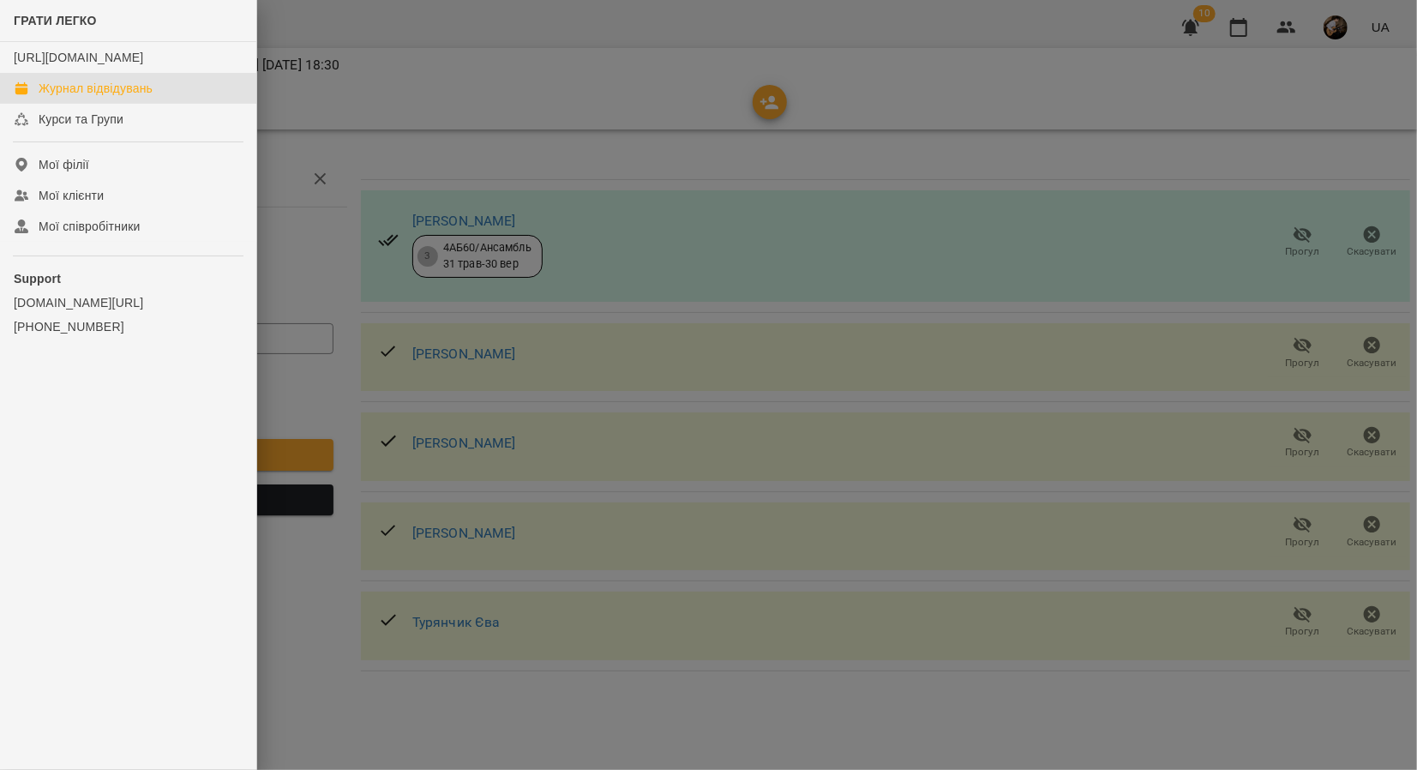
click at [61, 95] on link "Журнал відвідувань" at bounding box center [128, 88] width 256 height 31
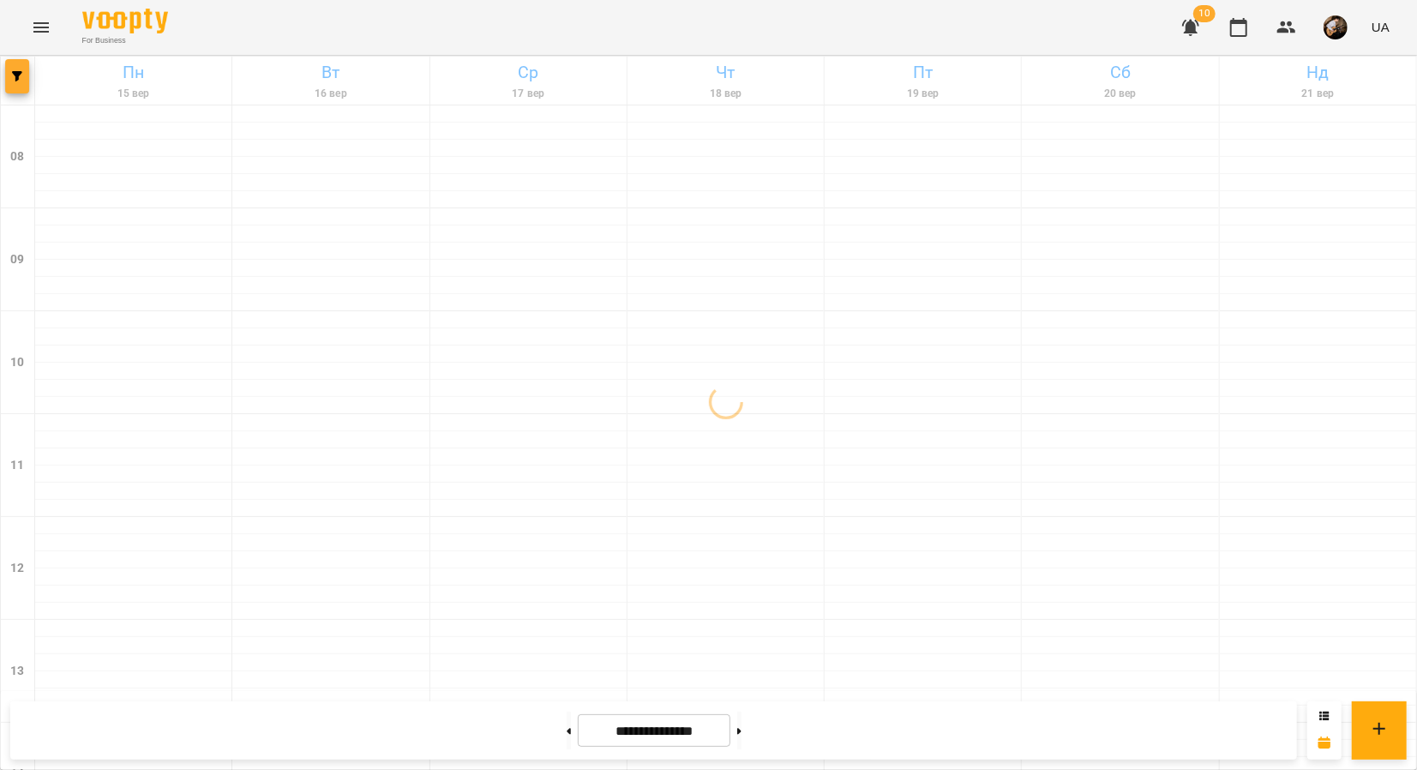
click at [8, 89] on button "button" at bounding box center [17, 76] width 24 height 34
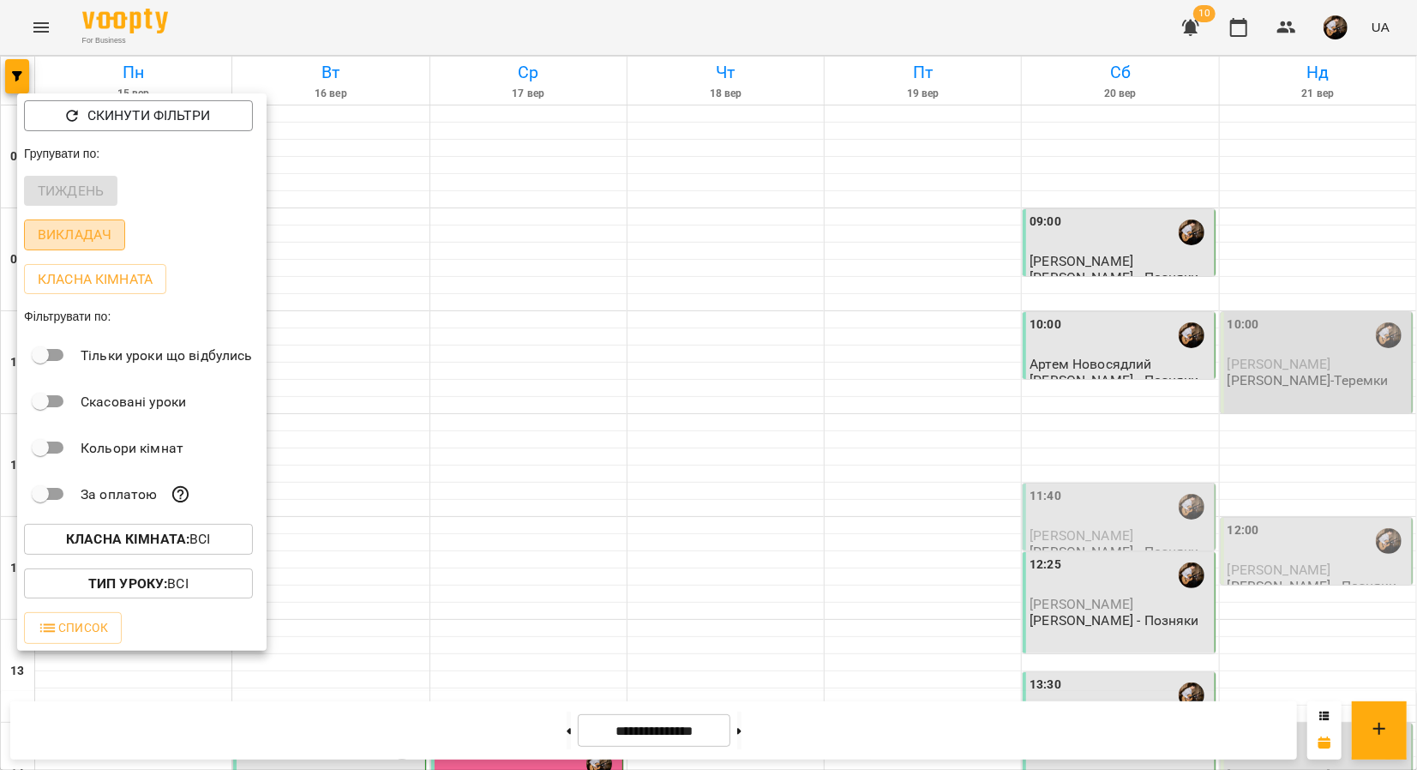
click at [68, 249] on button "Викладач" at bounding box center [74, 234] width 101 height 31
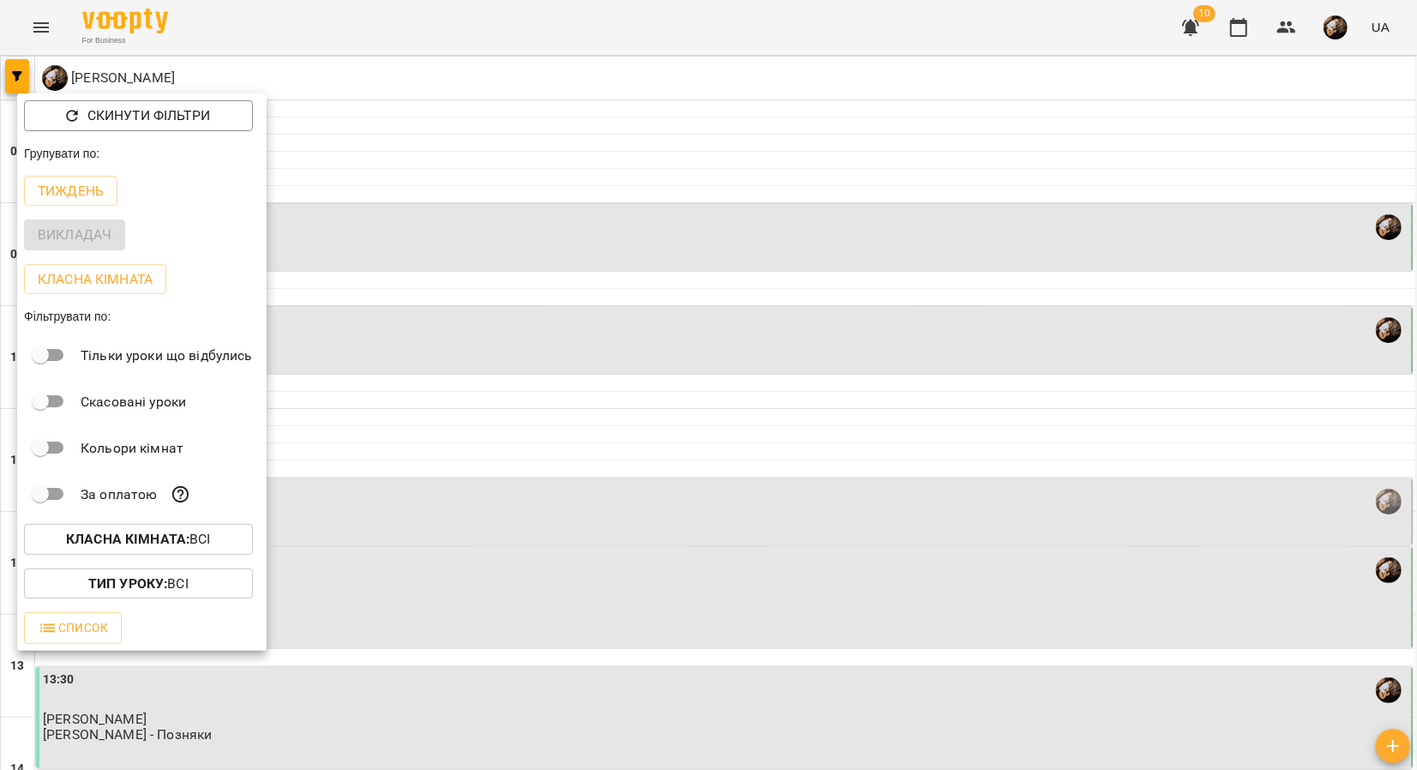
click at [699, 408] on div at bounding box center [708, 385] width 1417 height 770
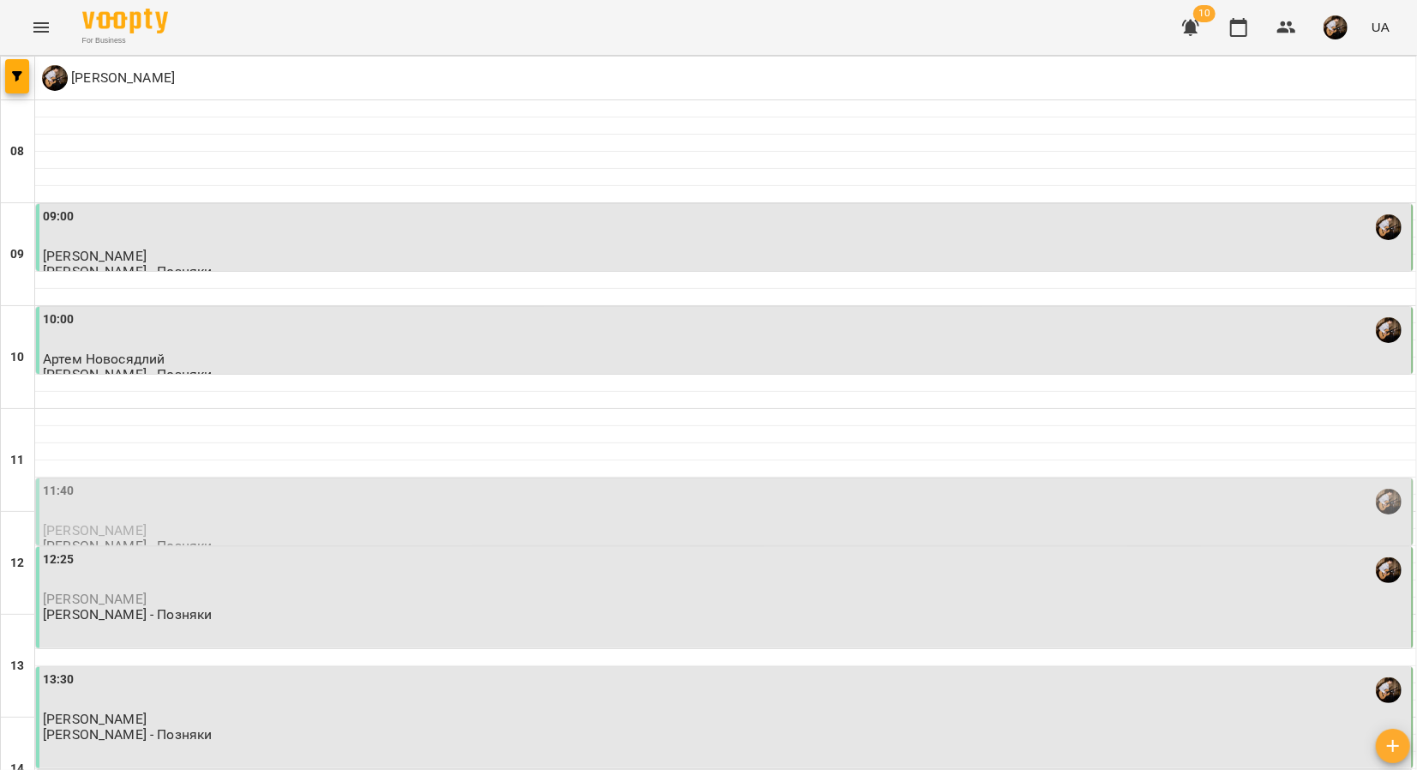
scroll to position [781, 0]
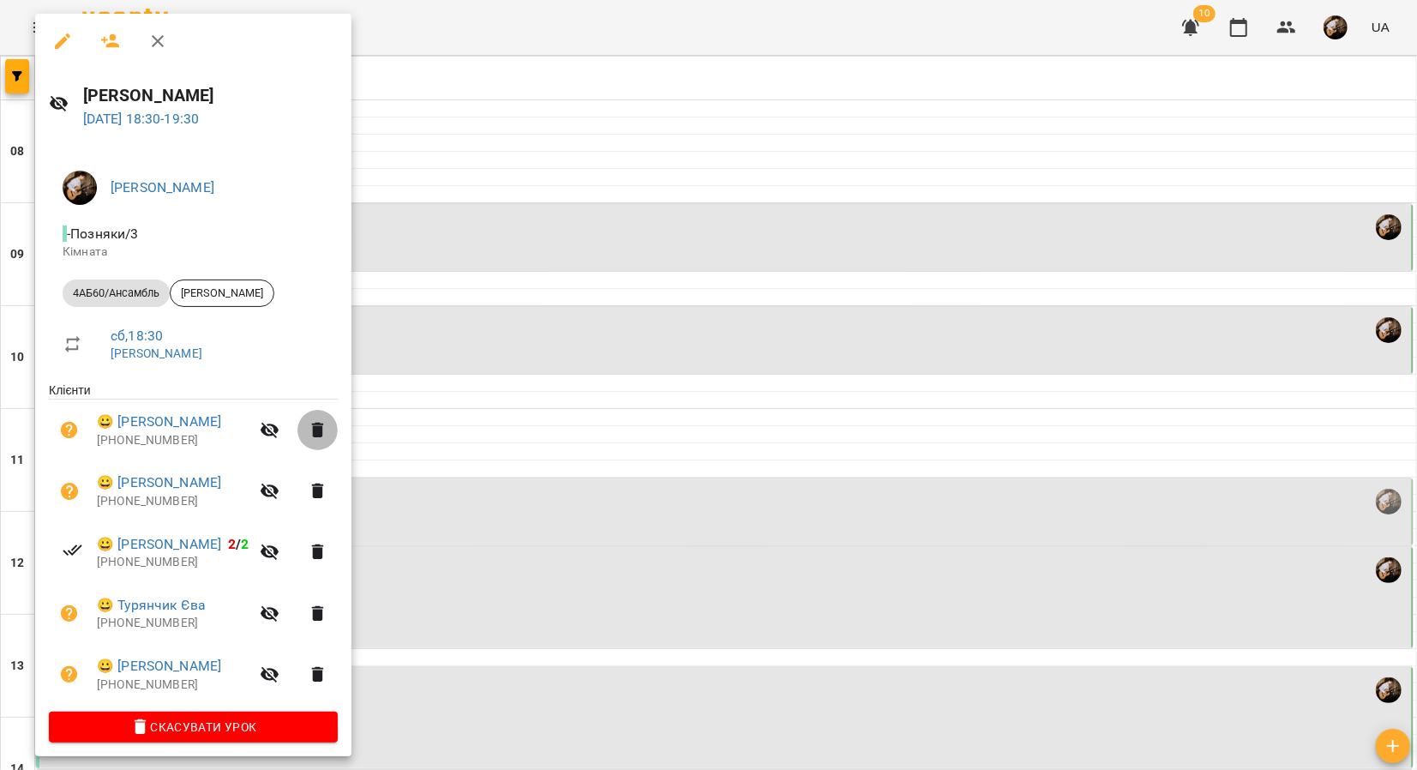
click at [324, 434] on icon "button" at bounding box center [318, 430] width 12 height 15
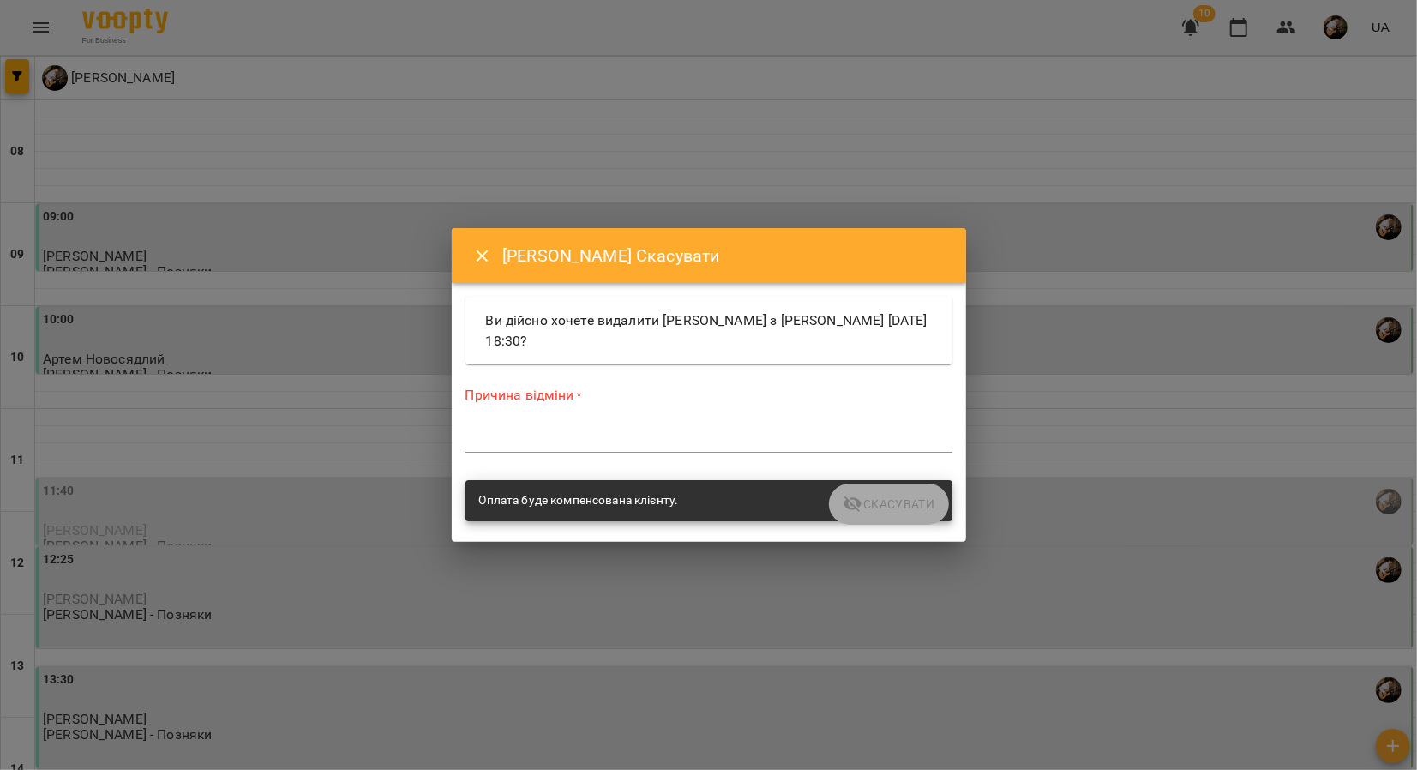
click at [671, 439] on textarea at bounding box center [709, 438] width 487 height 16
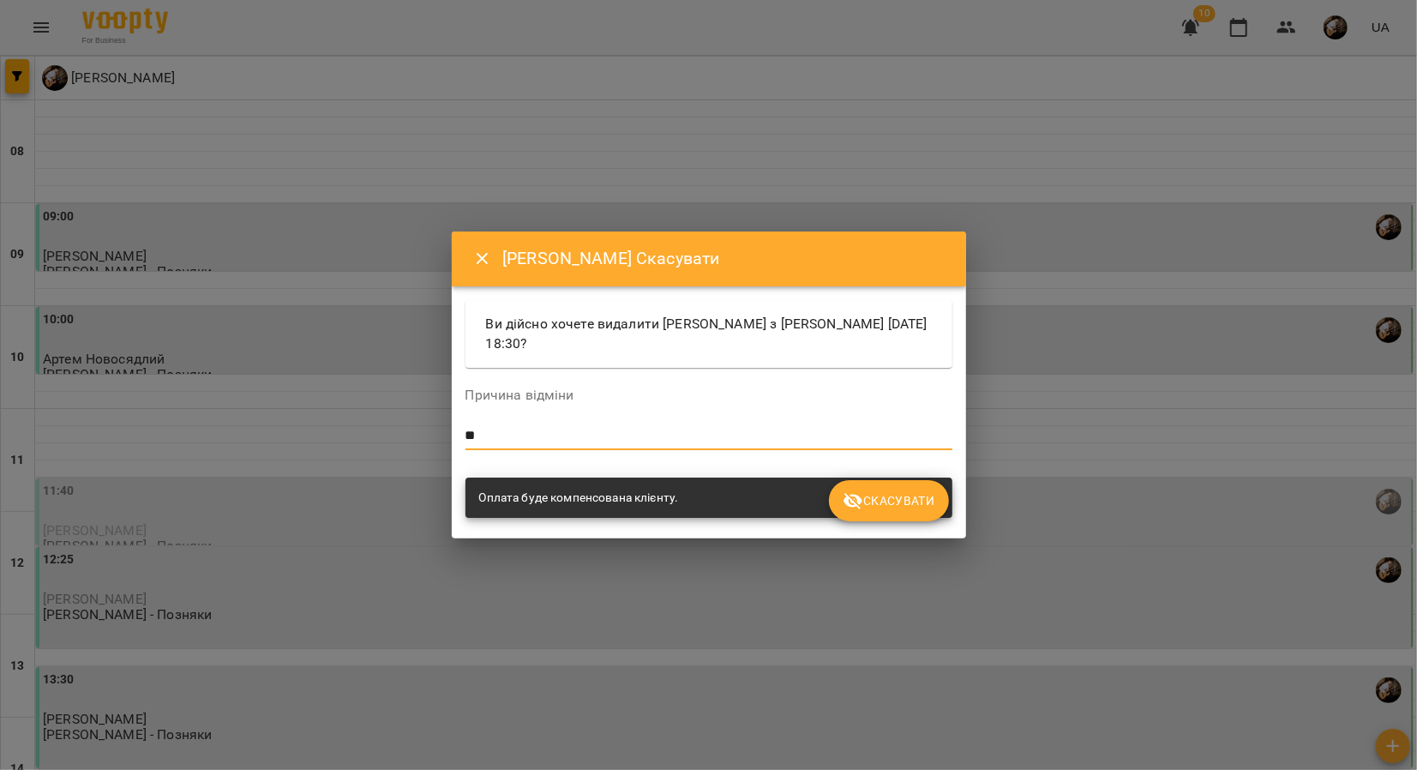
type textarea "**"
click at [880, 513] on button "Скасувати" at bounding box center [888, 500] width 119 height 41
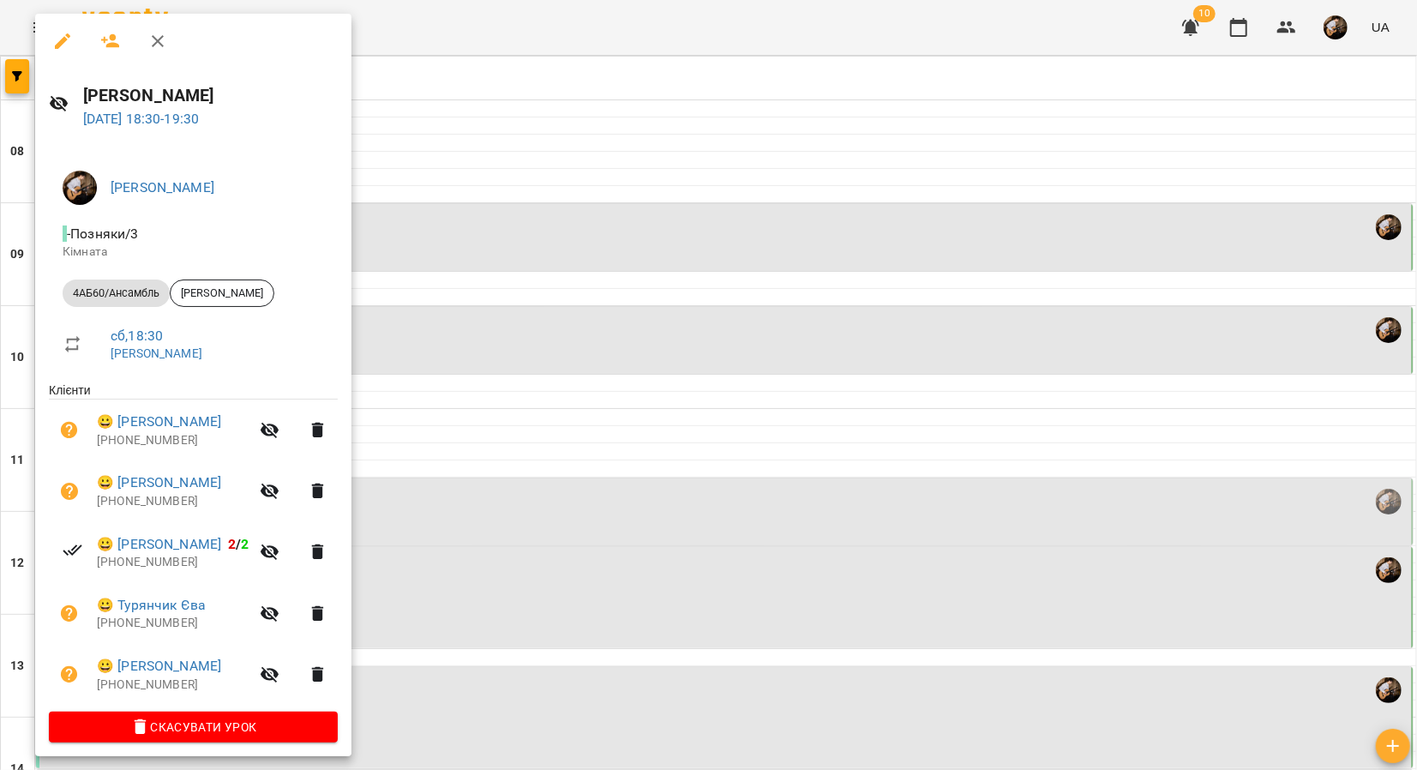
click at [562, 468] on div at bounding box center [708, 385] width 1417 height 770
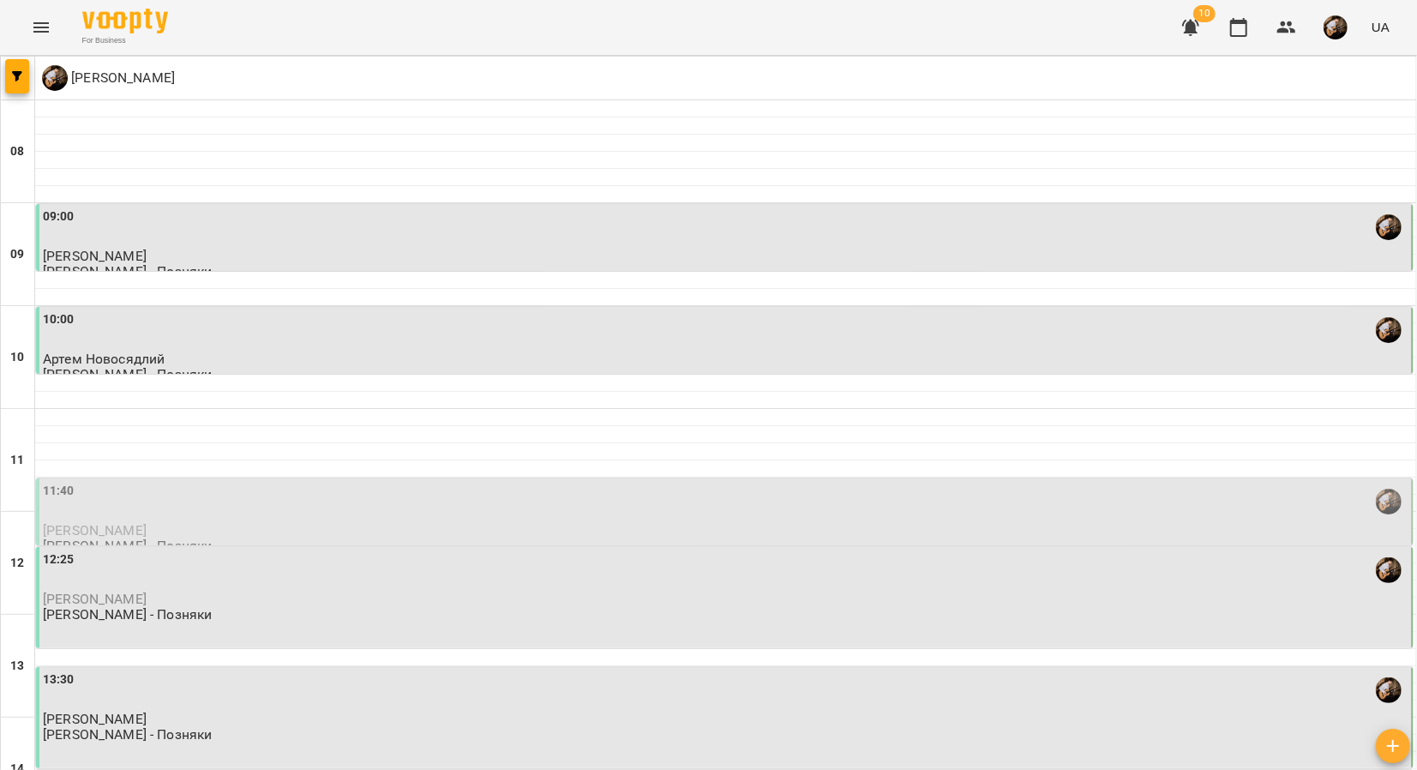
scroll to position [438, 0]
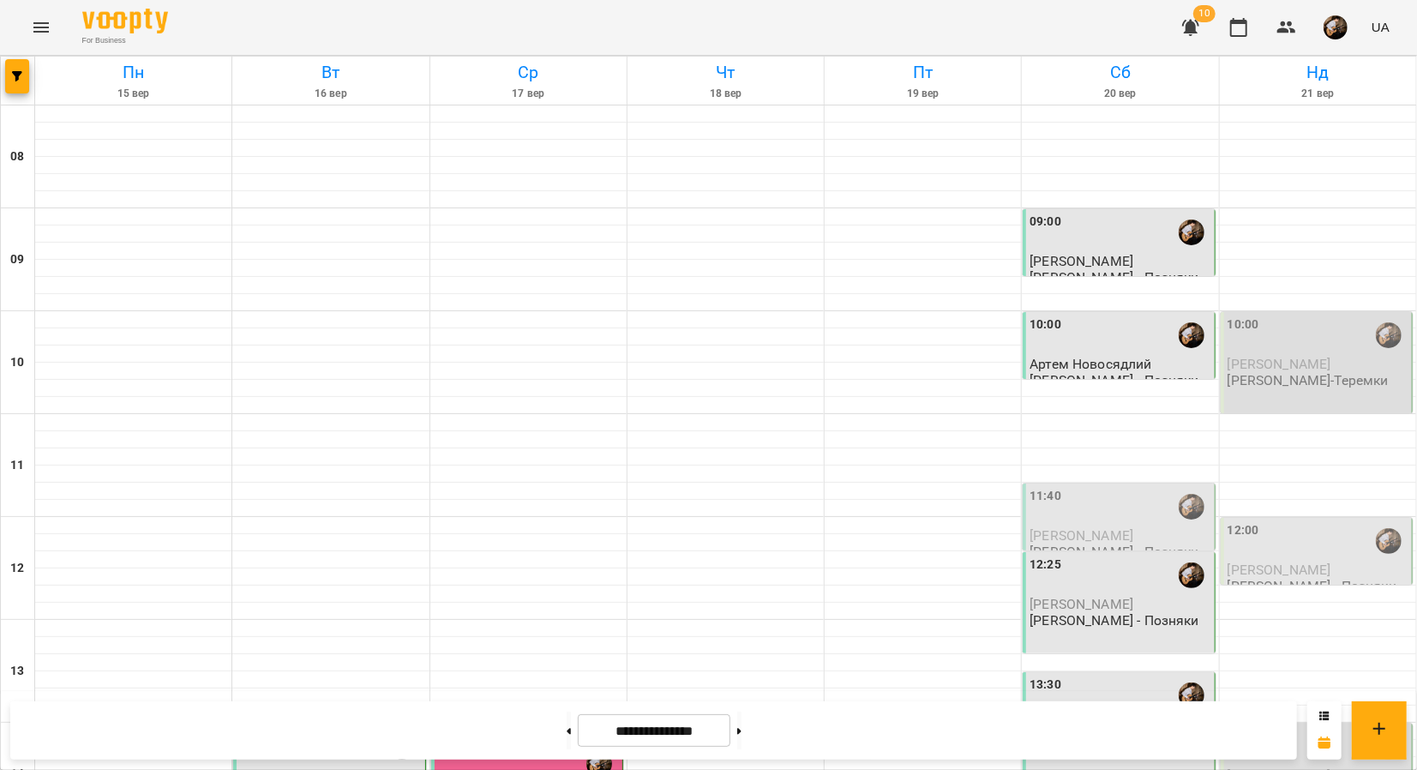
scroll to position [257, 0]
click at [1114, 596] on span "[PERSON_NAME]" at bounding box center [1082, 604] width 104 height 16
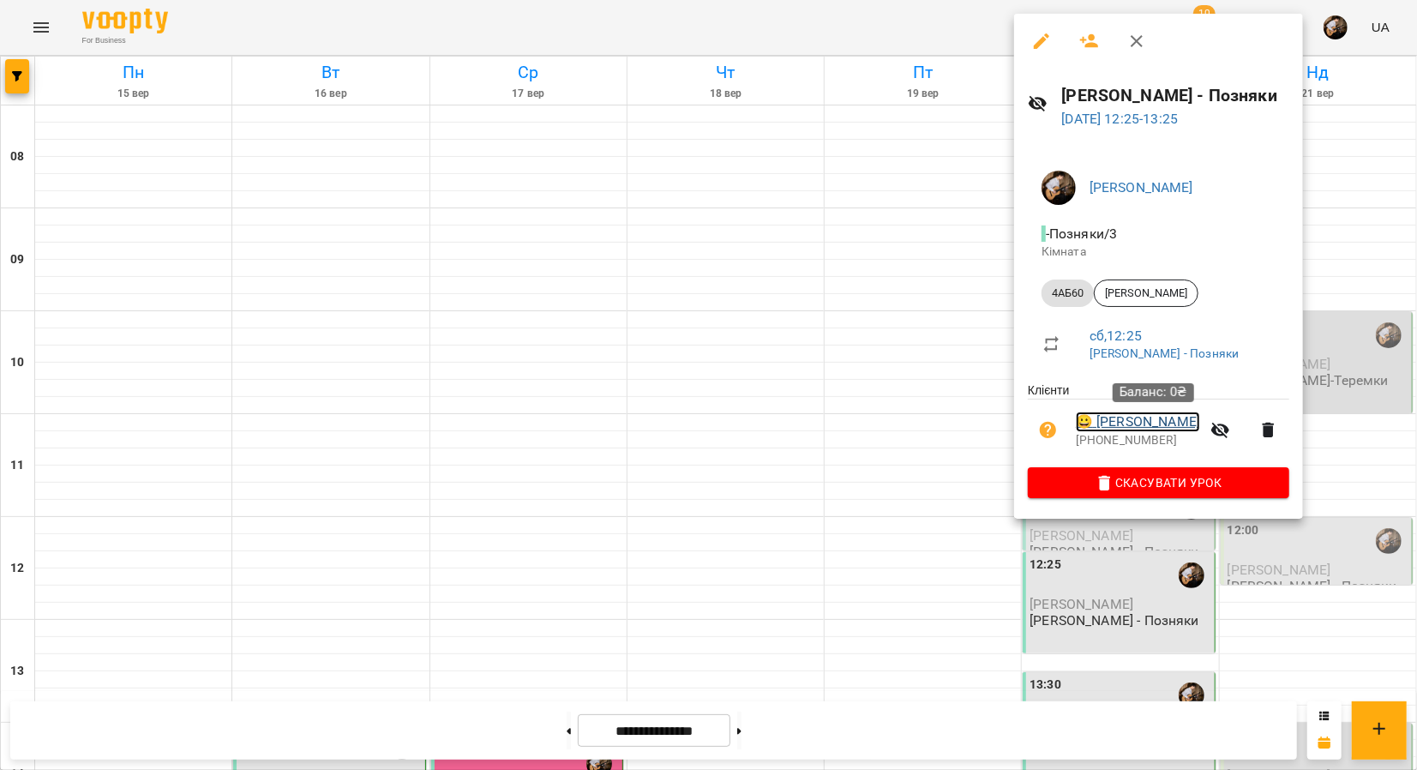
click at [1152, 425] on link "😀 Комаров Олександр" at bounding box center [1138, 422] width 124 height 21
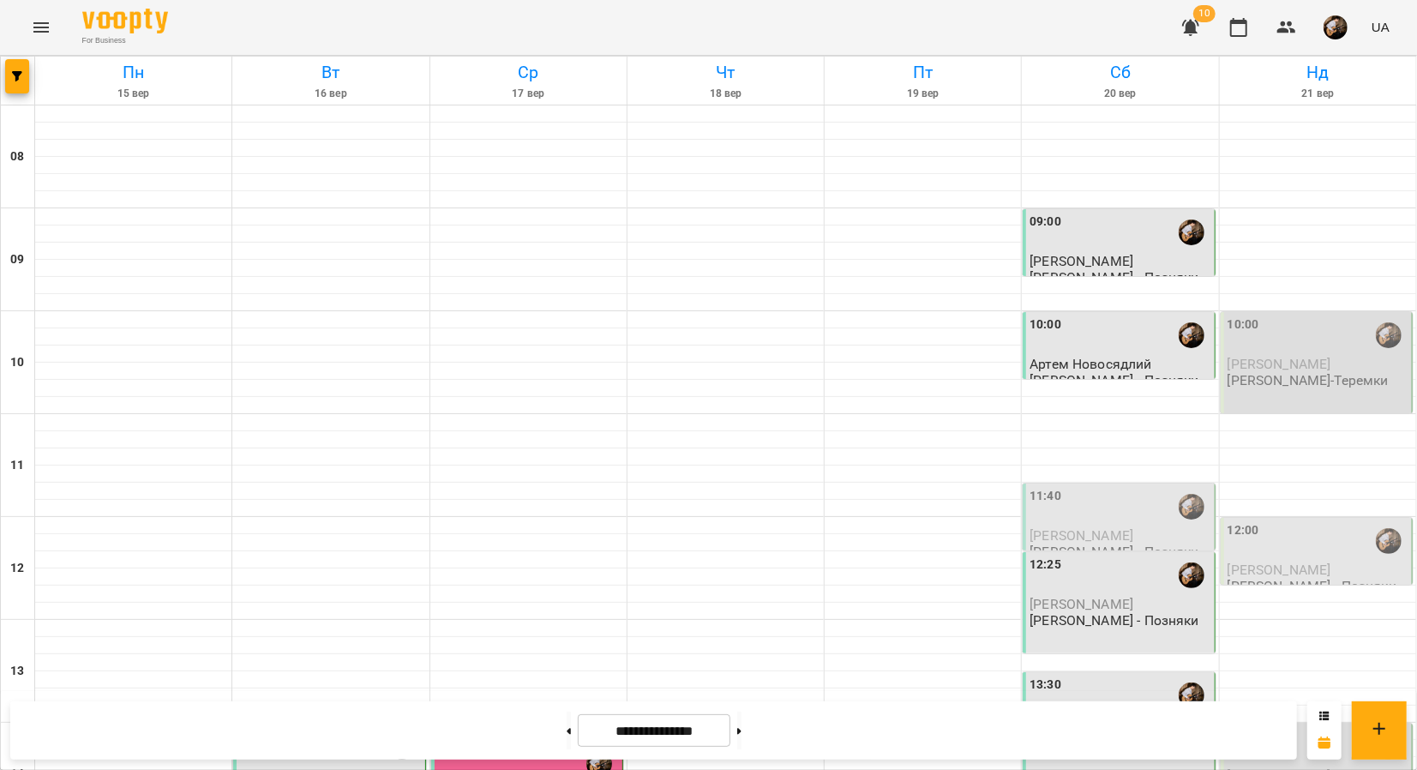
scroll to position [406, 0]
